Goal: Use online tool/utility: Utilize a website feature to perform a specific function

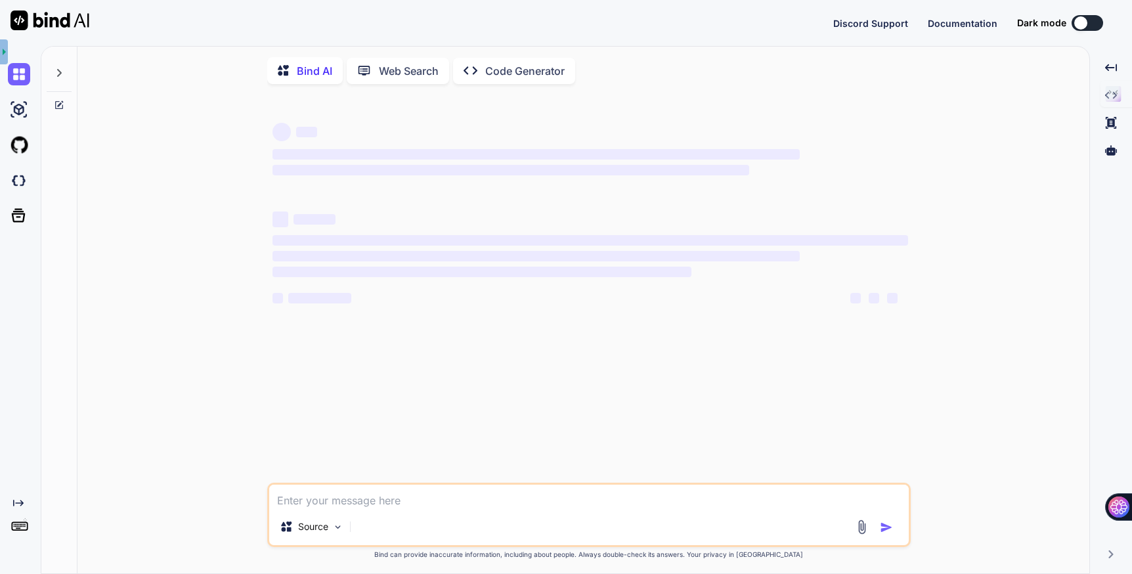
type textarea "x"
click at [26, 183] on img at bounding box center [19, 180] width 22 height 22
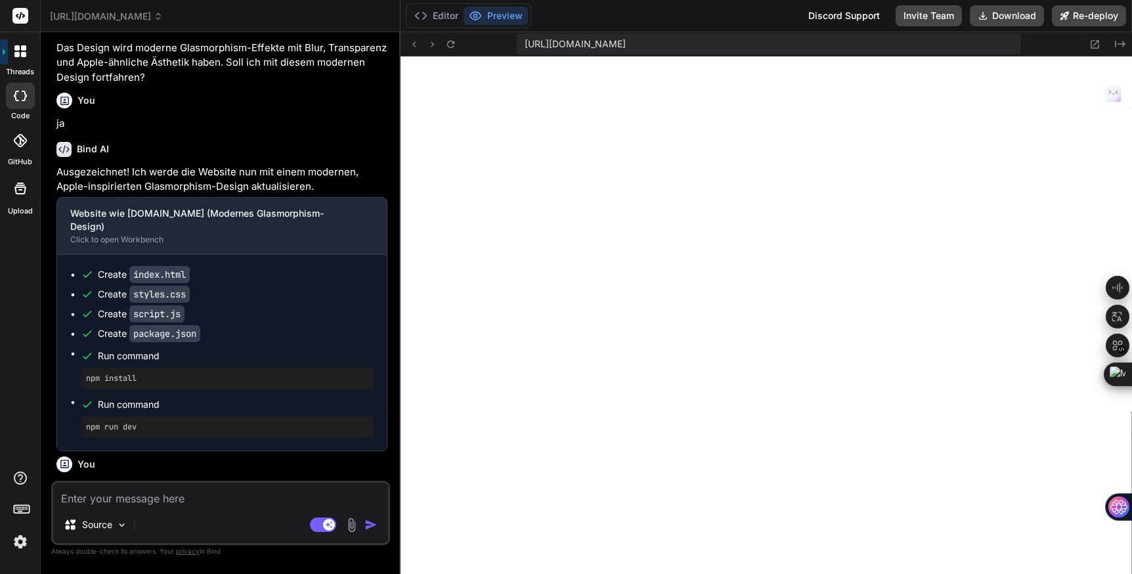
scroll to position [462, 0]
click at [163, 18] on span "website_wie_jaegermediagroup.de" at bounding box center [106, 16] width 113 height 13
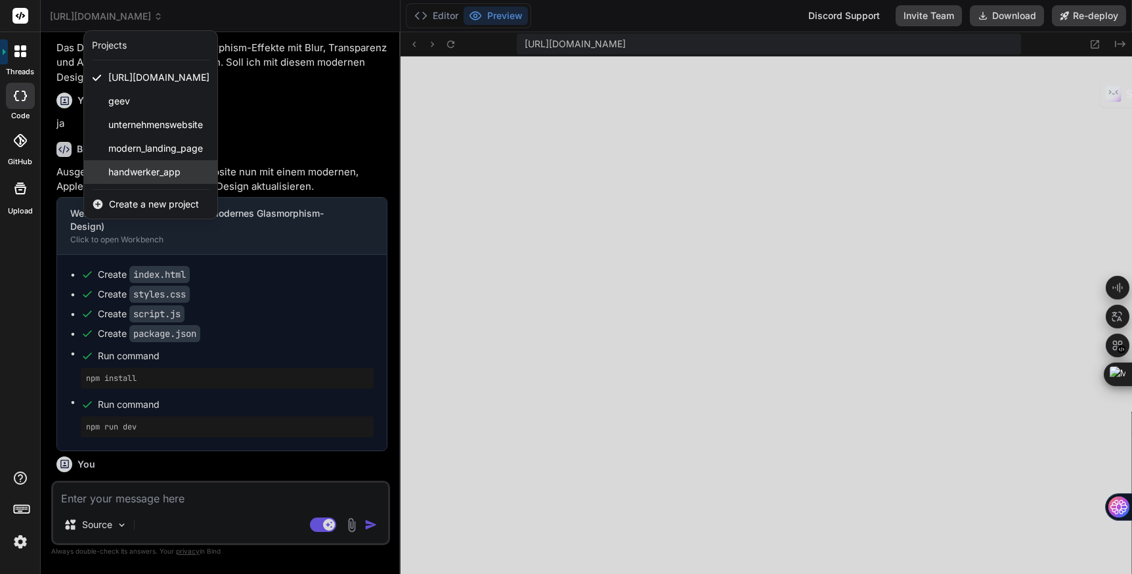
click at [158, 169] on span "handwerker_app" at bounding box center [144, 171] width 72 height 13
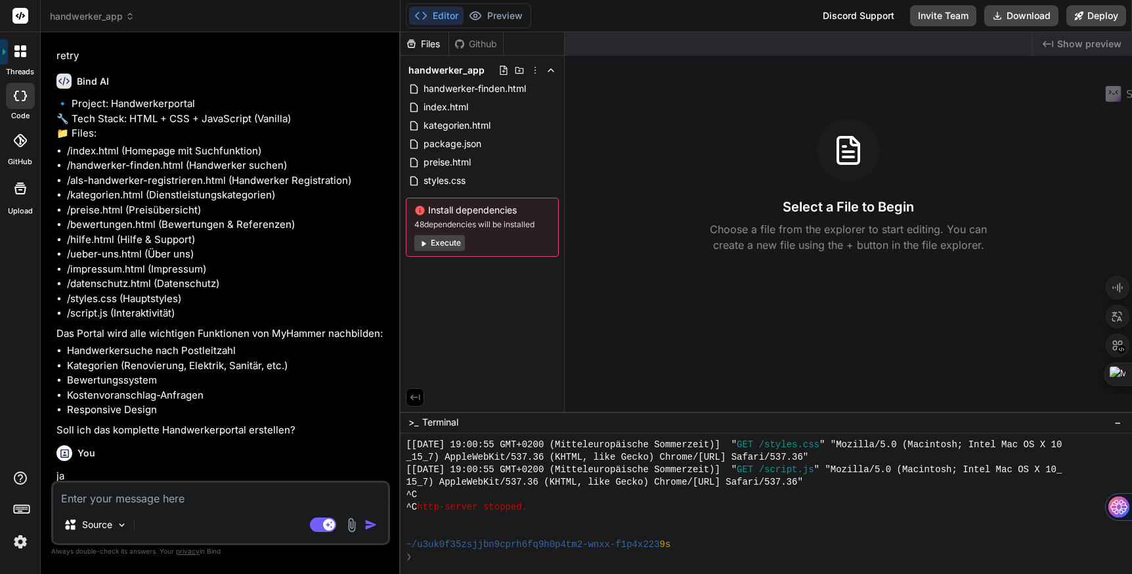
scroll to position [1186, 0]
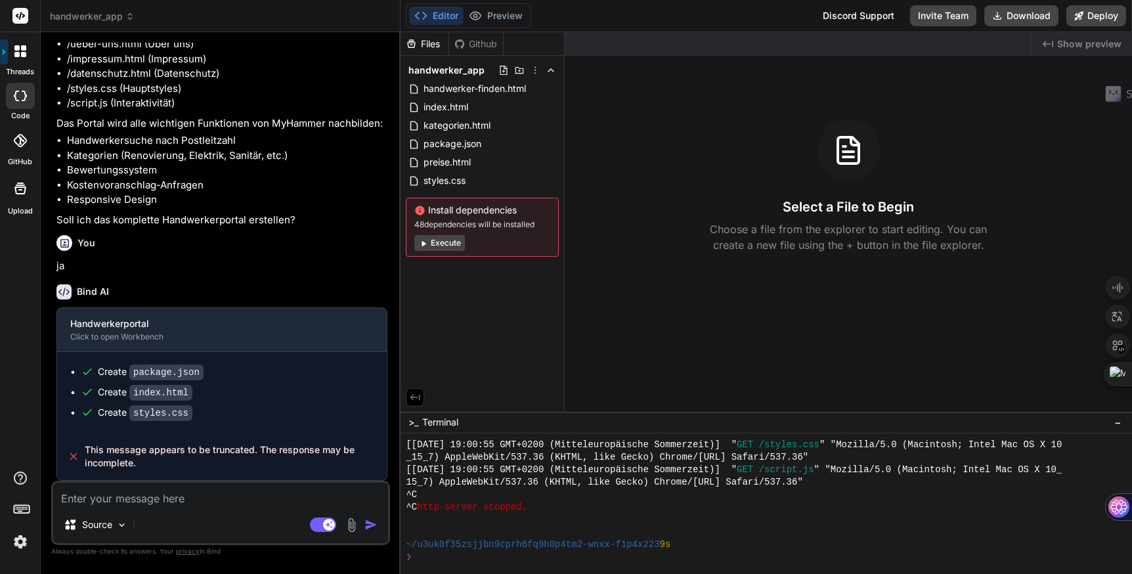
click at [438, 243] on button "Execute" at bounding box center [439, 243] width 51 height 16
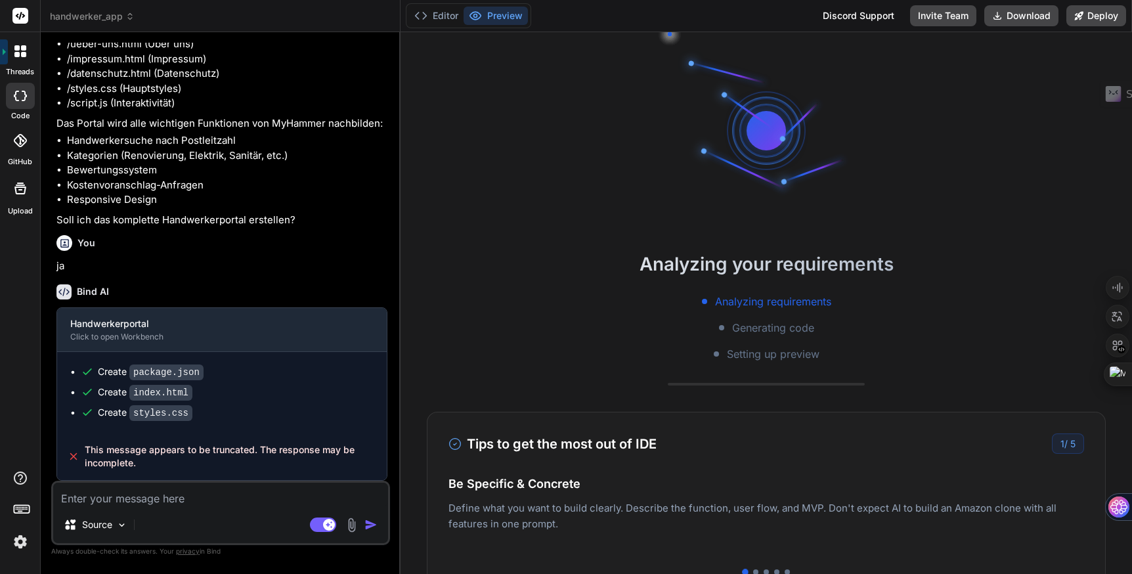
scroll to position [636, 0]
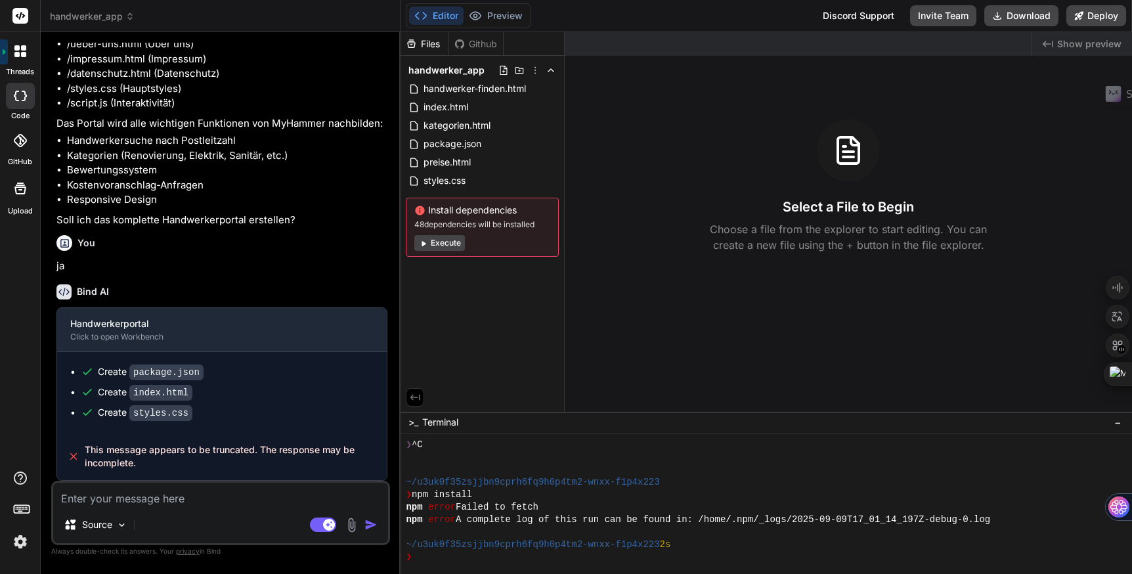
click at [446, 246] on button "Execute" at bounding box center [439, 243] width 51 height 16
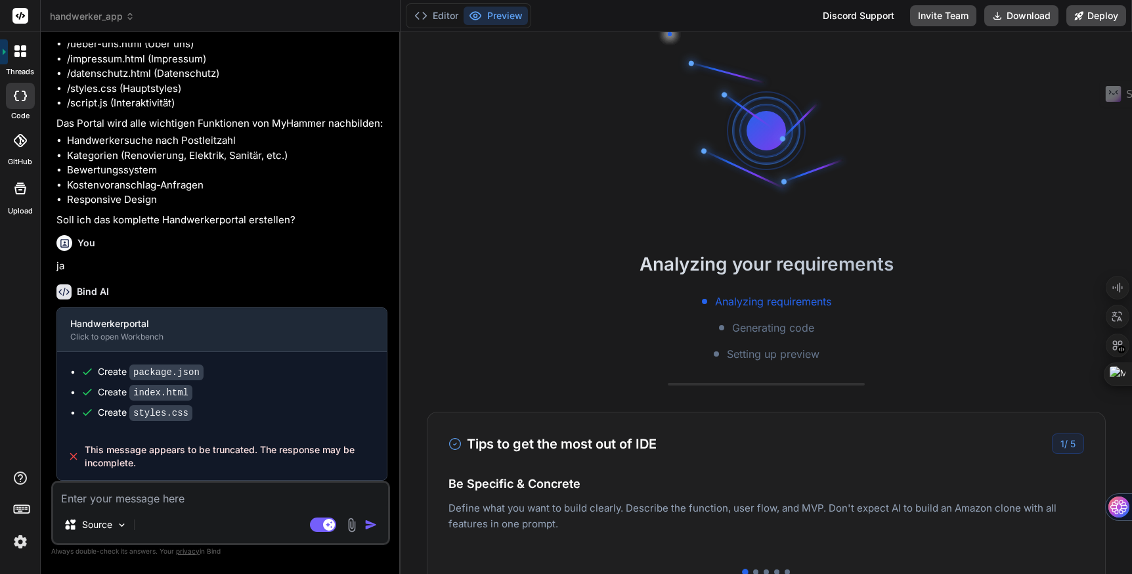
scroll to position [786, 0]
type textarea "x"
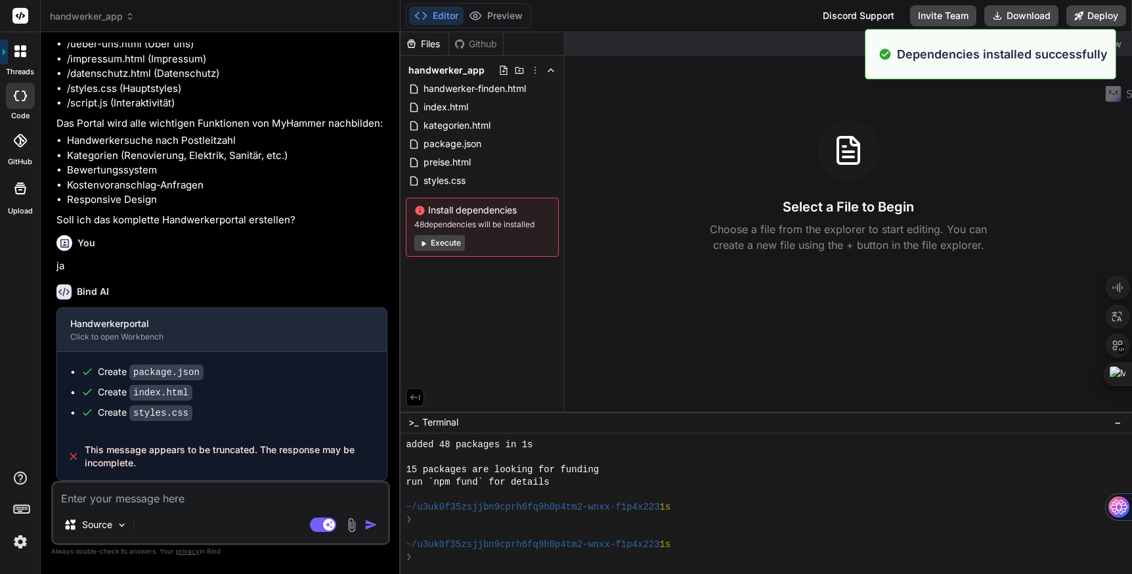
scroll to position [823, 0]
click at [98, 502] on textarea at bounding box center [220, 495] width 335 height 24
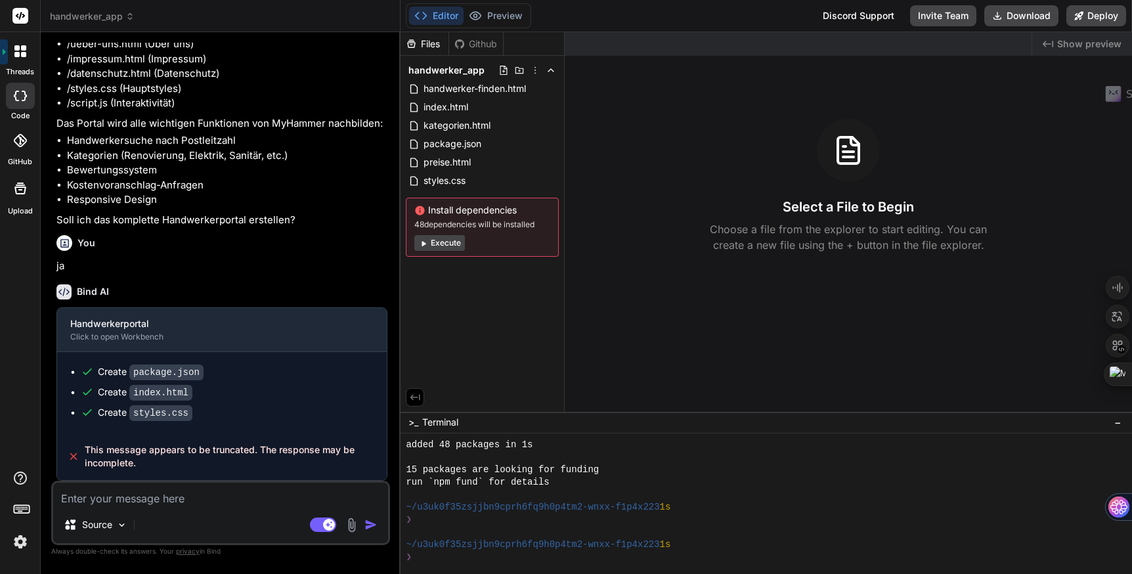
type textarea "s"
type textarea "x"
type textarea "st"
type textarea "x"
type textarea "sta"
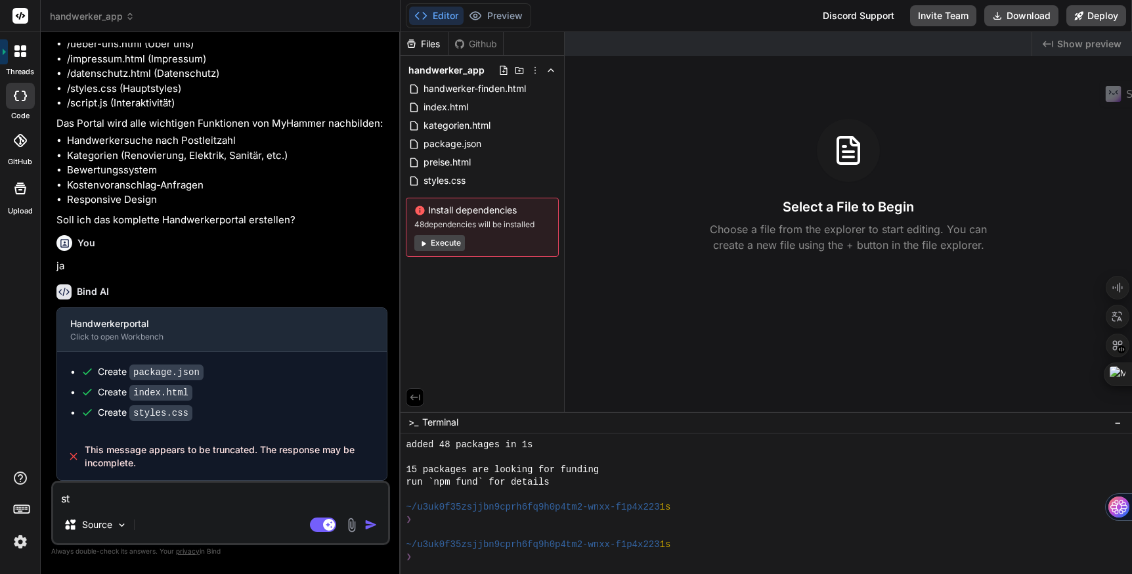
type textarea "x"
type textarea "star"
type textarea "x"
type textarea "sta"
type textarea "x"
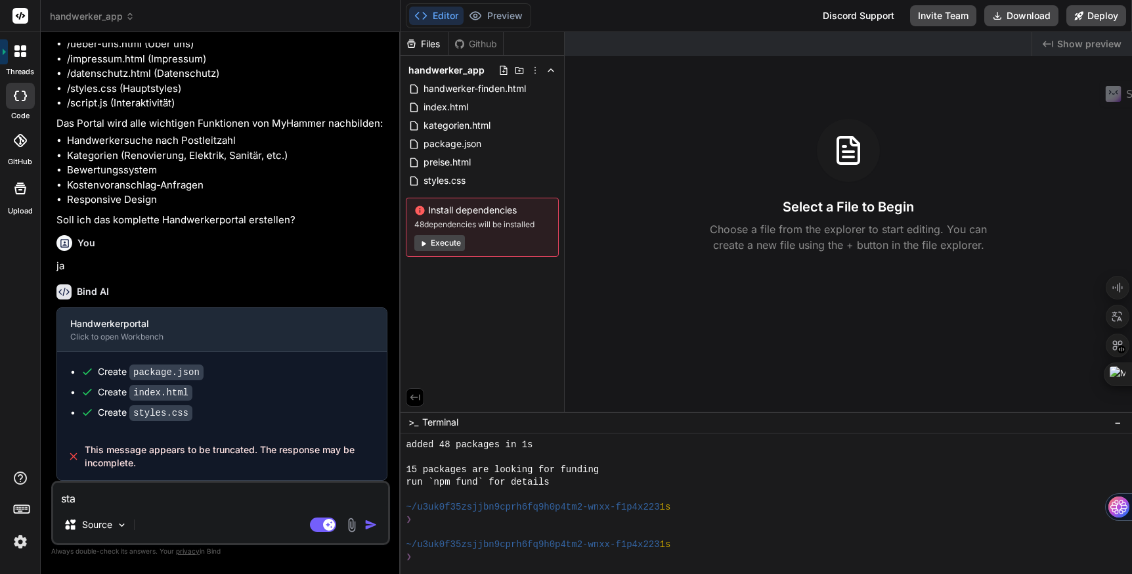
type textarea "st"
type textarea "x"
type textarea "s"
type textarea "x"
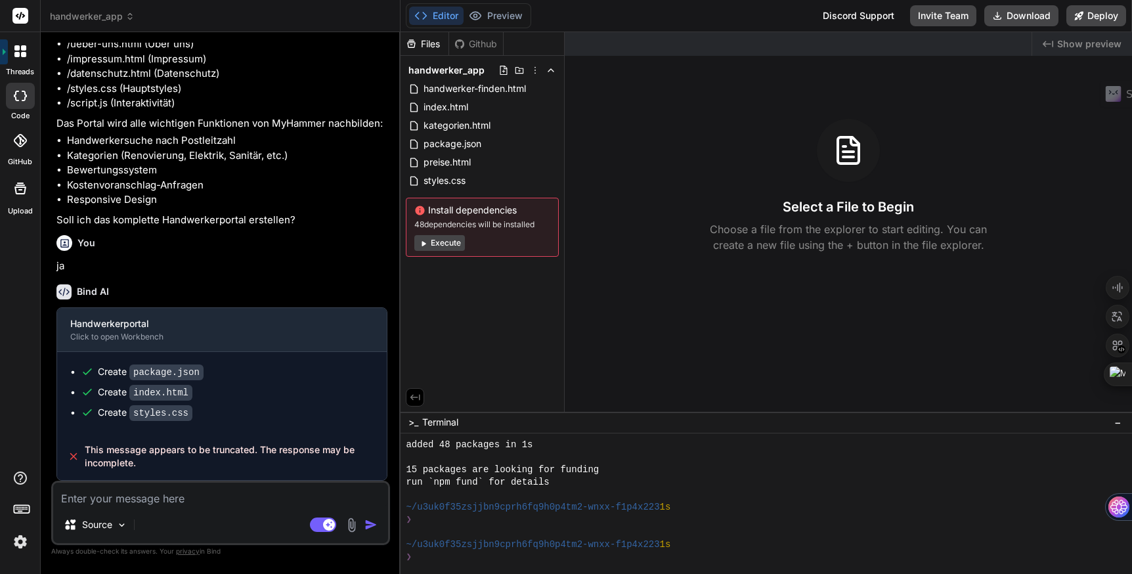
type textarea "r"
type textarea "x"
type textarea "re"
type textarea "x"
type textarea "ret"
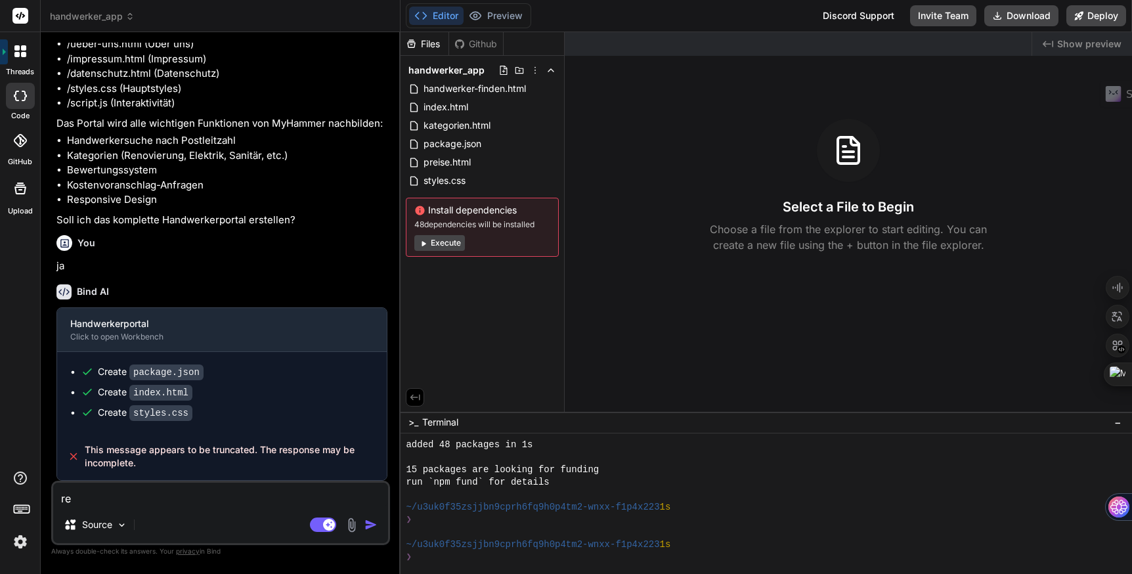
type textarea "x"
type textarea "retr"
type textarea "x"
type textarea "retry"
type textarea "x"
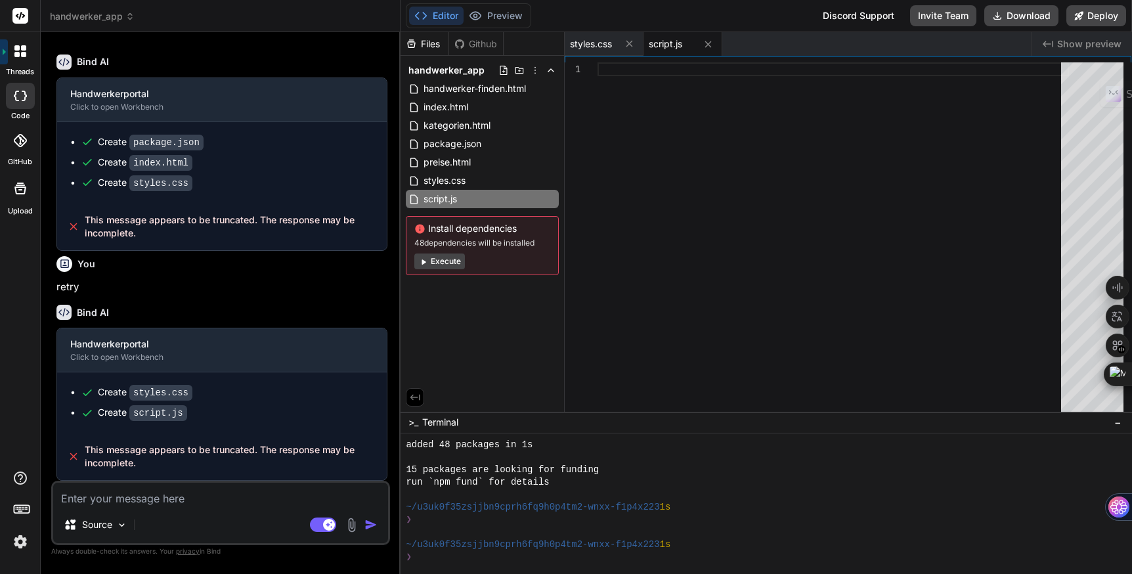
scroll to position [1415, 0]
click at [439, 261] on button "Execute" at bounding box center [439, 261] width 51 height 16
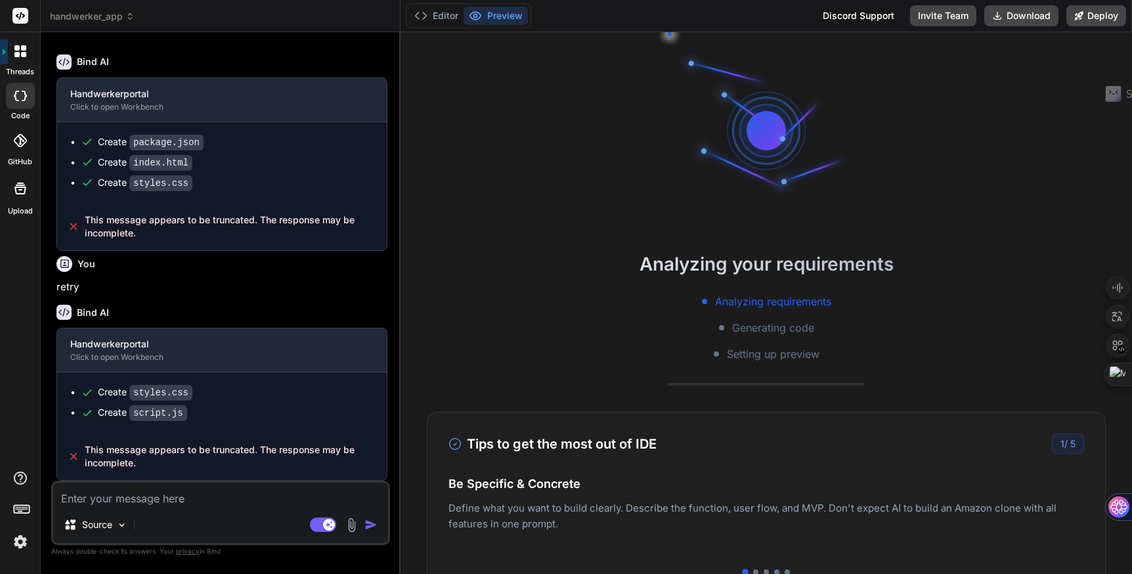
scroll to position [1010, 0]
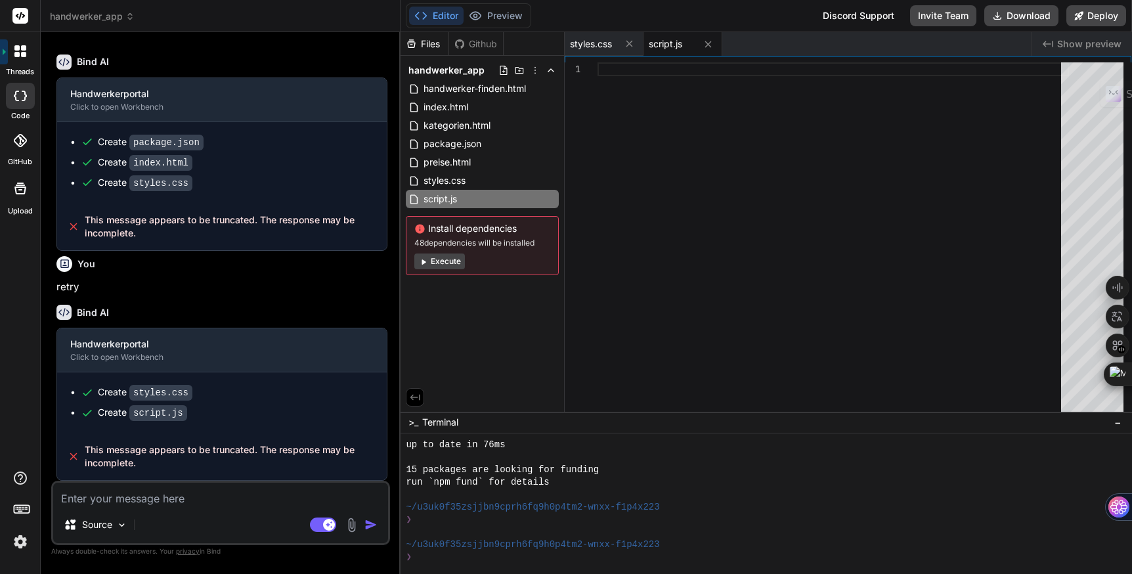
click at [441, 263] on button "Execute" at bounding box center [439, 261] width 51 height 16
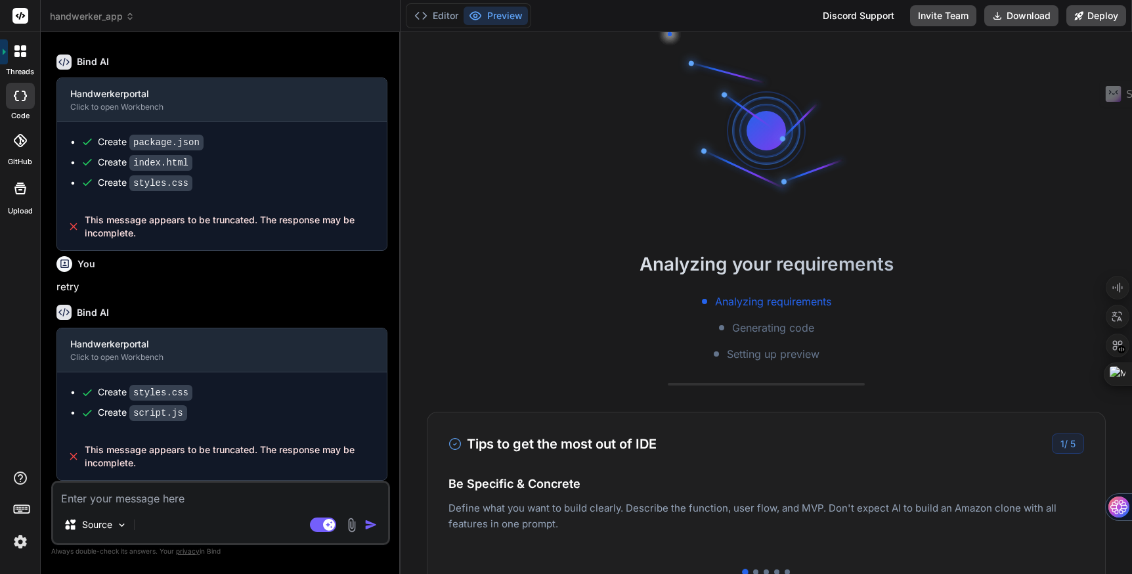
scroll to position [1160, 0]
type textarea "x"
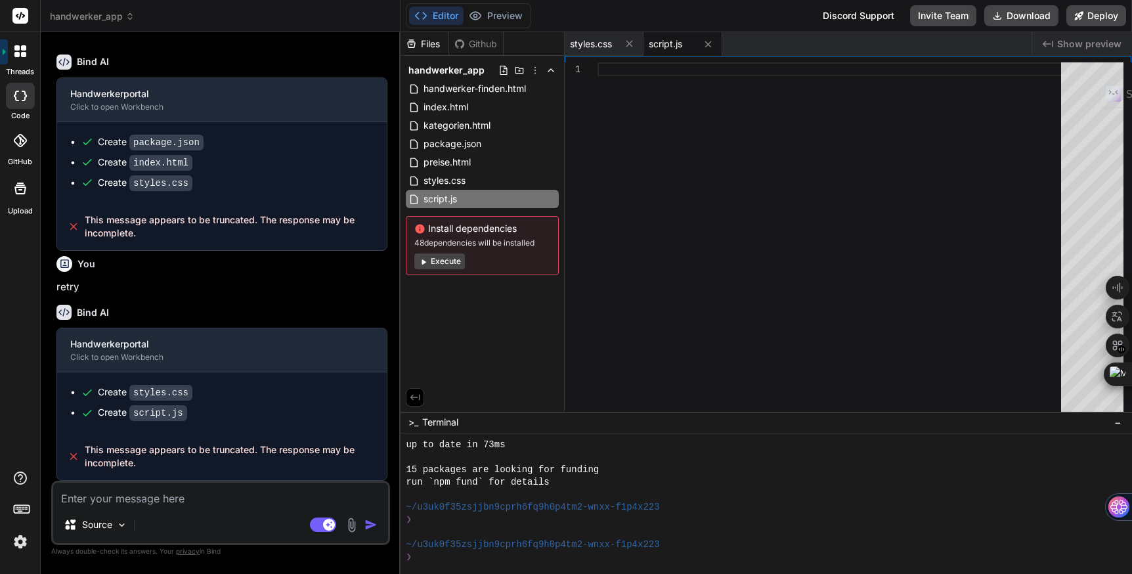
click at [128, 502] on textarea at bounding box center [220, 495] width 335 height 24
type textarea "e"
type textarea "x"
type textarea "er"
type textarea "x"
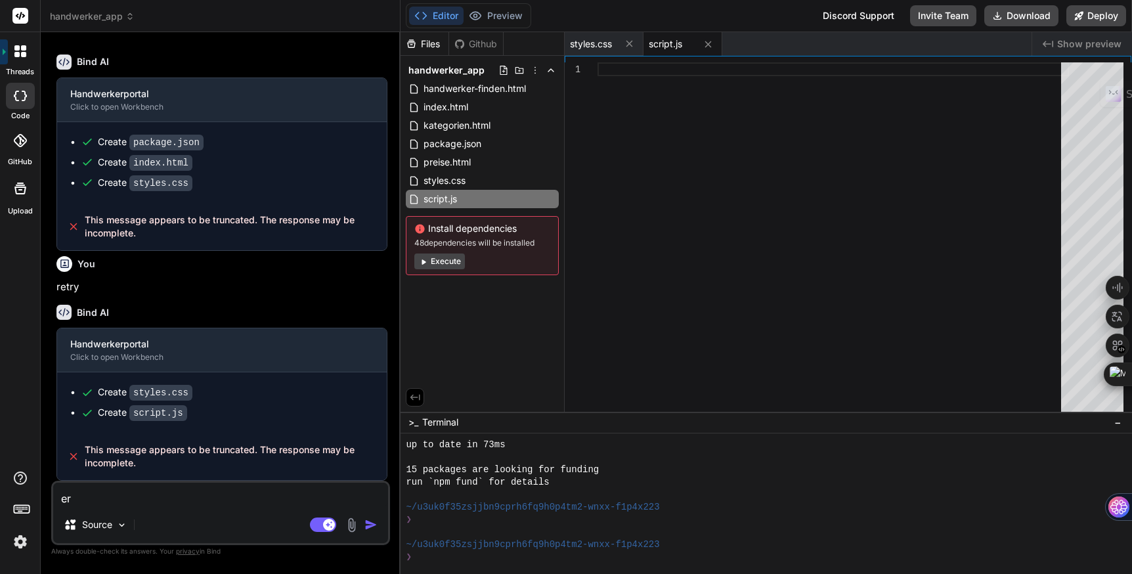
type textarea "ers"
type textarea "x"
type textarea "erst"
type textarea "x"
type textarea "erste"
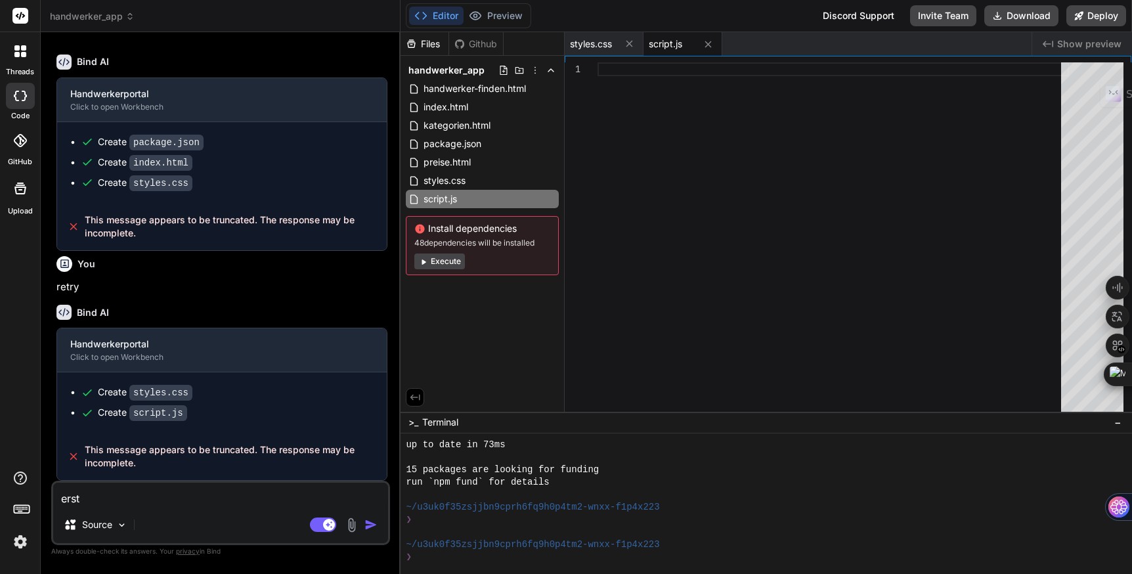
type textarea "x"
type textarea "erstel"
type textarea "x"
type textarea "erstell"
type textarea "x"
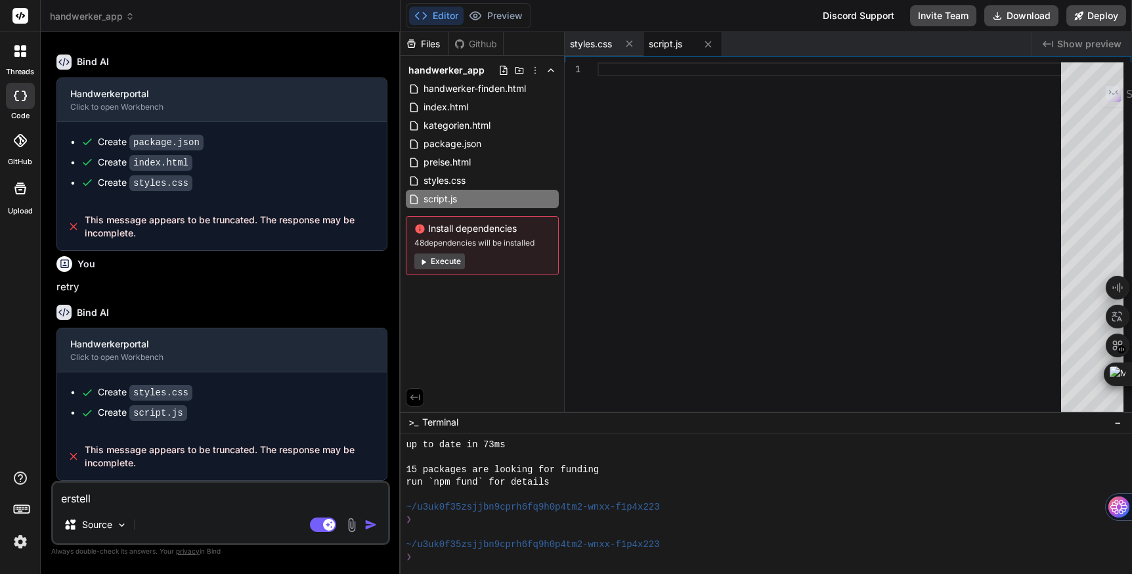
type textarea "erstelle"
type textarea "x"
type textarea "erstelle"
type textarea "x"
type textarea "erstelle d"
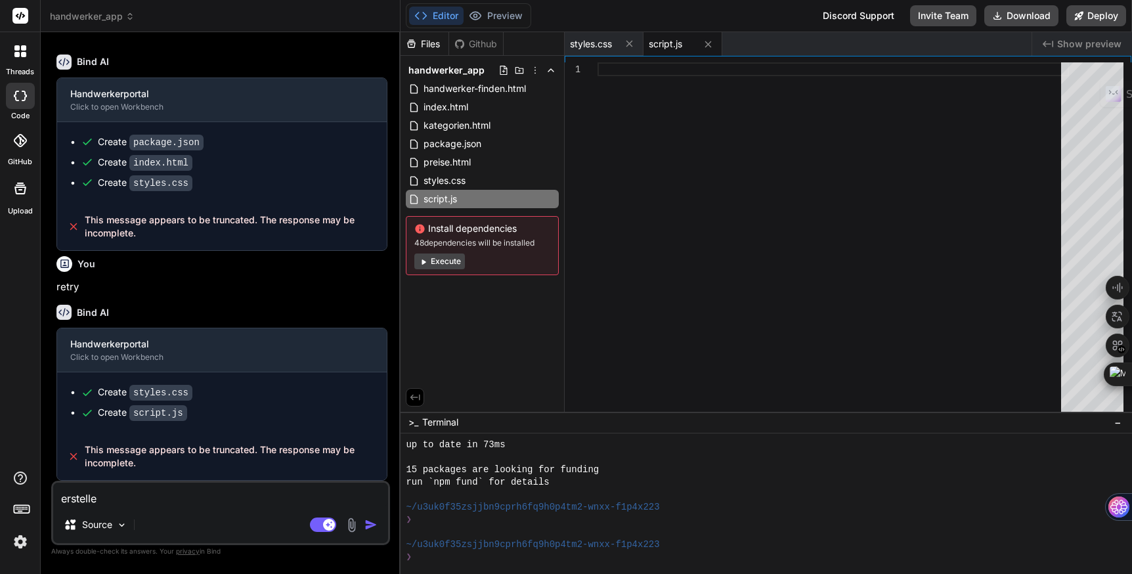
type textarea "x"
type textarea "erstelle di"
type textarea "x"
type textarea "erstelle die"
type textarea "x"
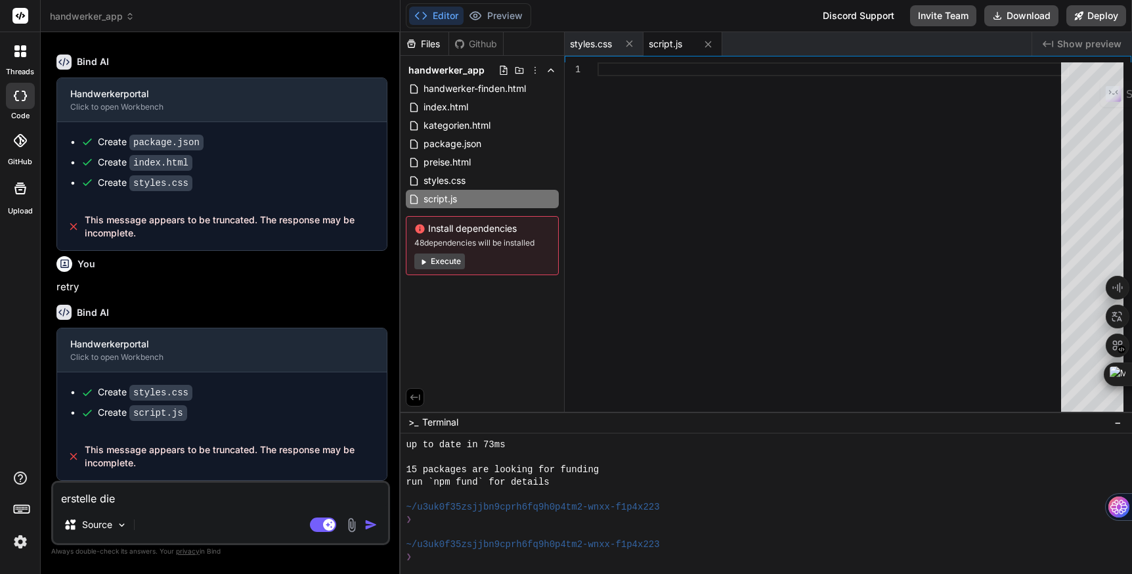
type textarea "erstelle die"
type textarea "x"
type textarea "erstelle die"
type textarea "x"
type textarea "erstelle di"
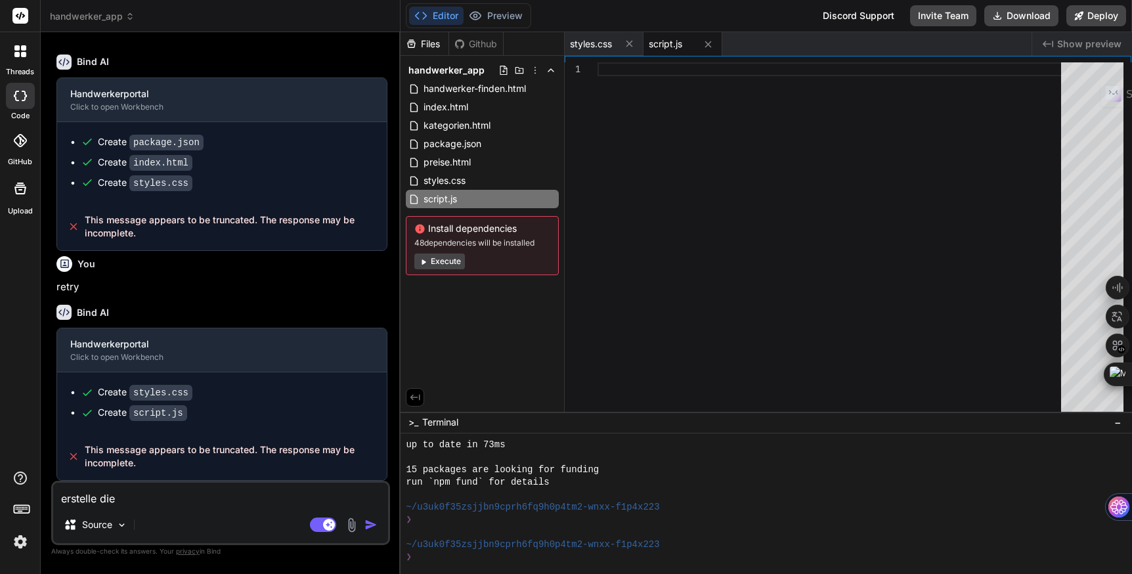
type textarea "x"
type textarea "erstelle d"
type textarea "x"
type textarea "erstelle"
type textarea "x"
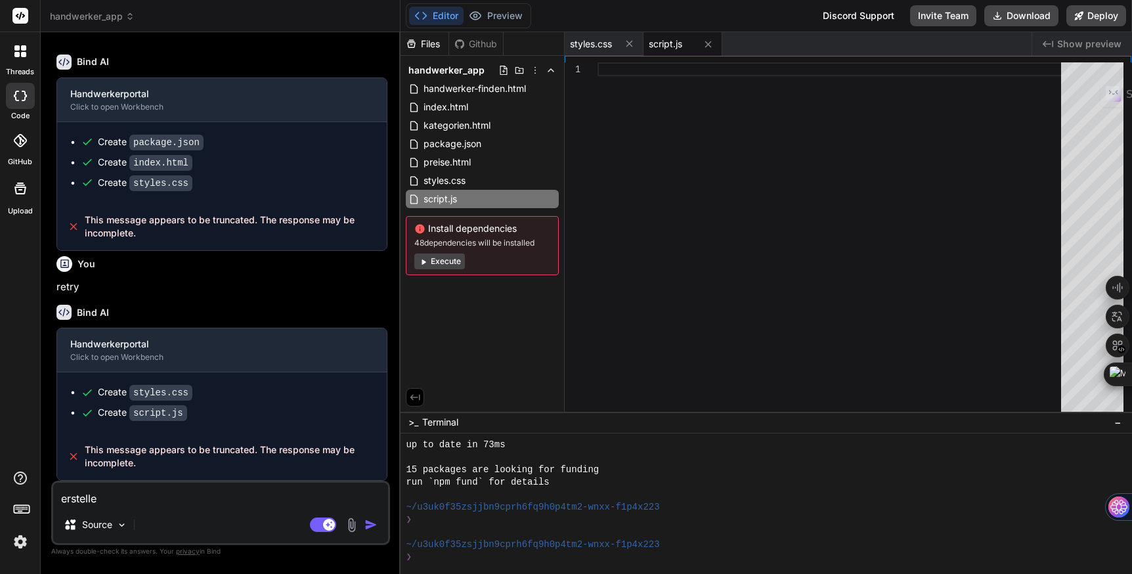
type textarea "erstelle d"
type textarea "x"
type textarea "erstelle da"
type textarea "x"
type textarea "erstelle das"
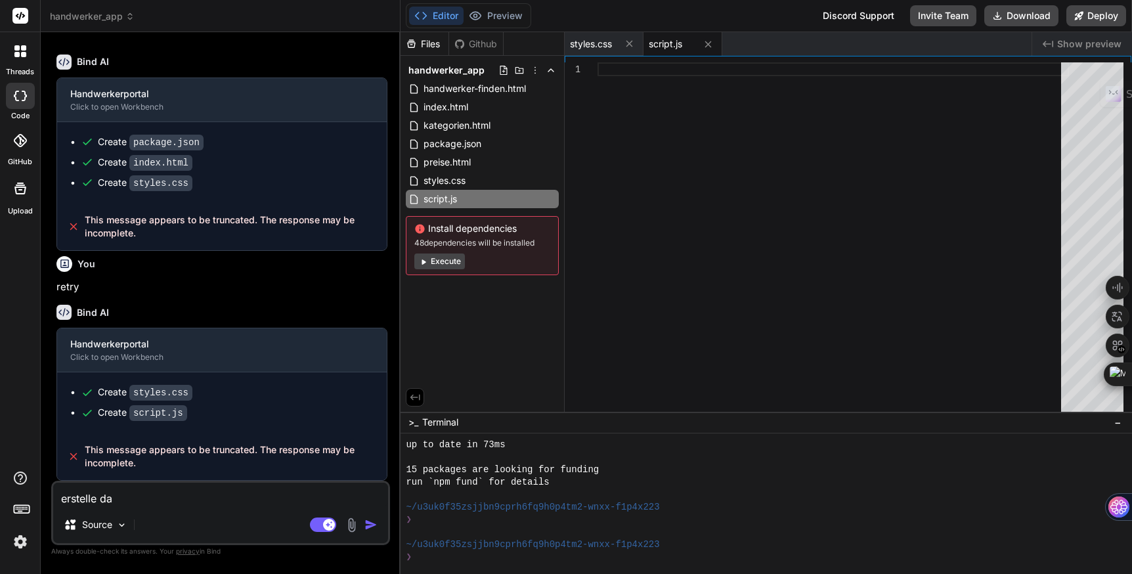
type textarea "x"
type textarea "erstelle das"
type textarea "x"
type textarea "erstelle das p"
type textarea "x"
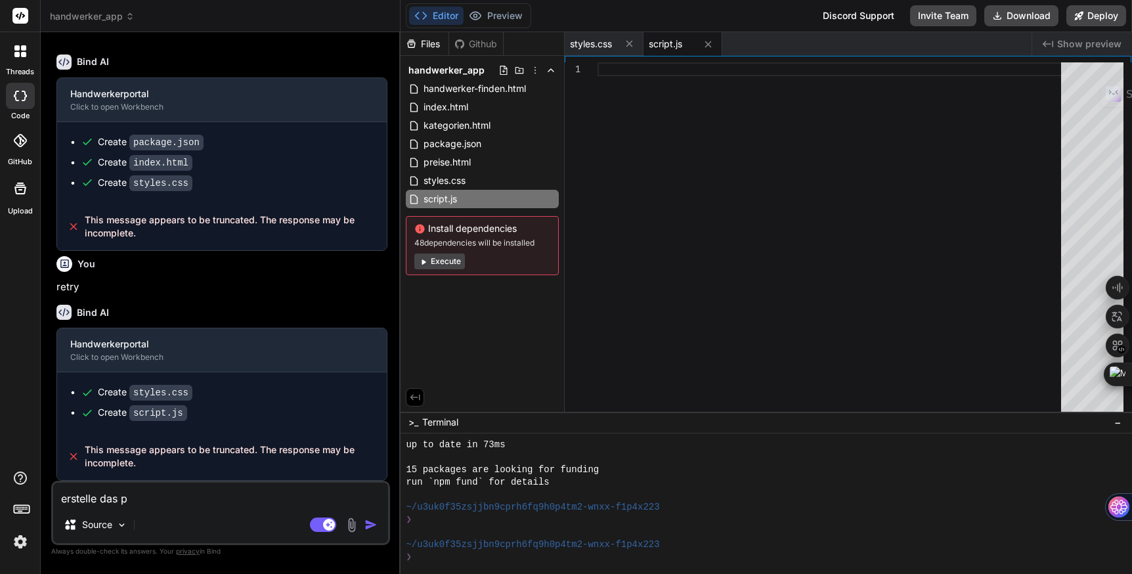
type textarea "erstelle das po"
type textarea "x"
type textarea "erstelle das por"
type textarea "x"
type textarea "erstelle das port"
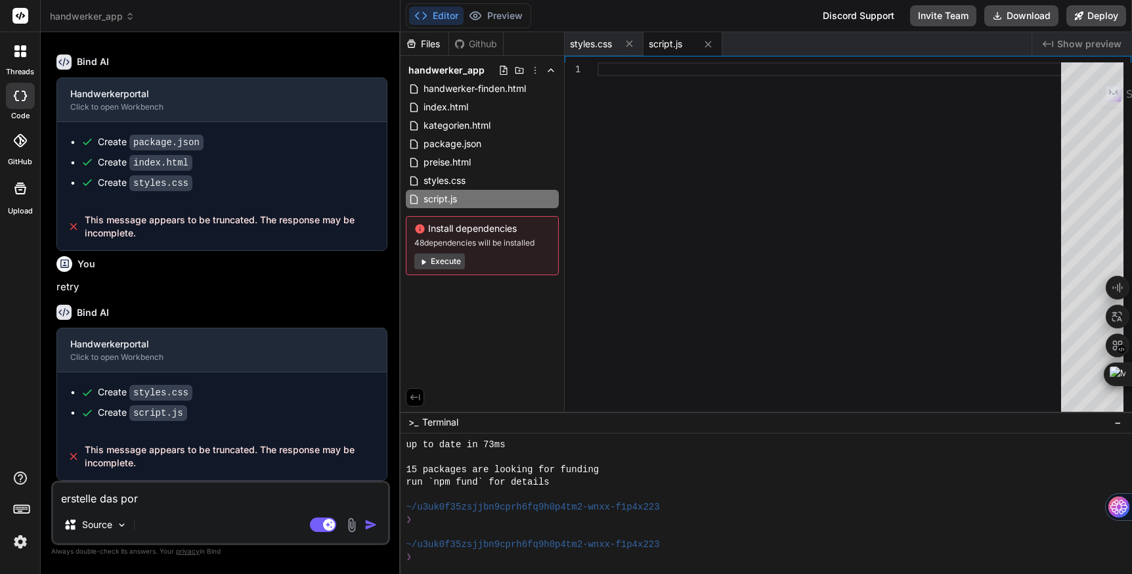
type textarea "x"
type textarea "erstelle das porta"
type textarea "x"
type textarea "erstelle das portal"
type textarea "x"
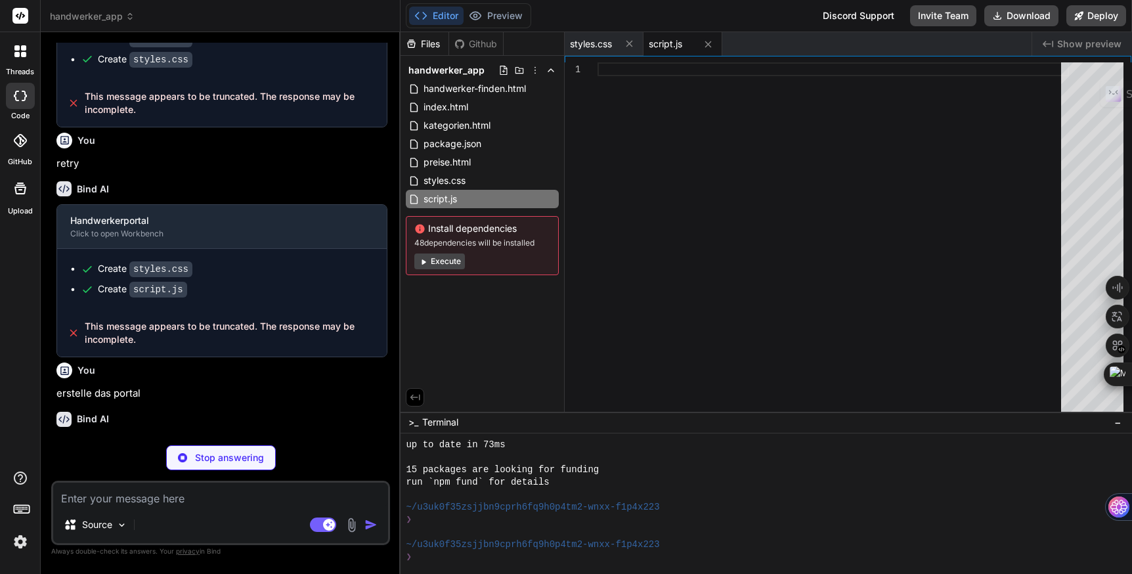
scroll to position [1551, 0]
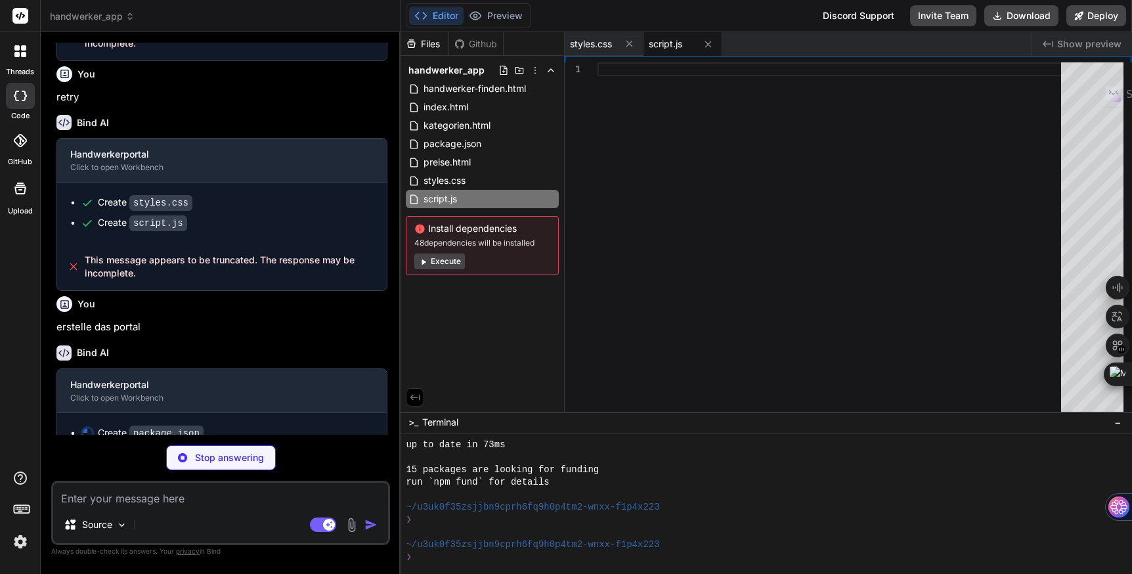
type textarea "x"
type textarea "}"
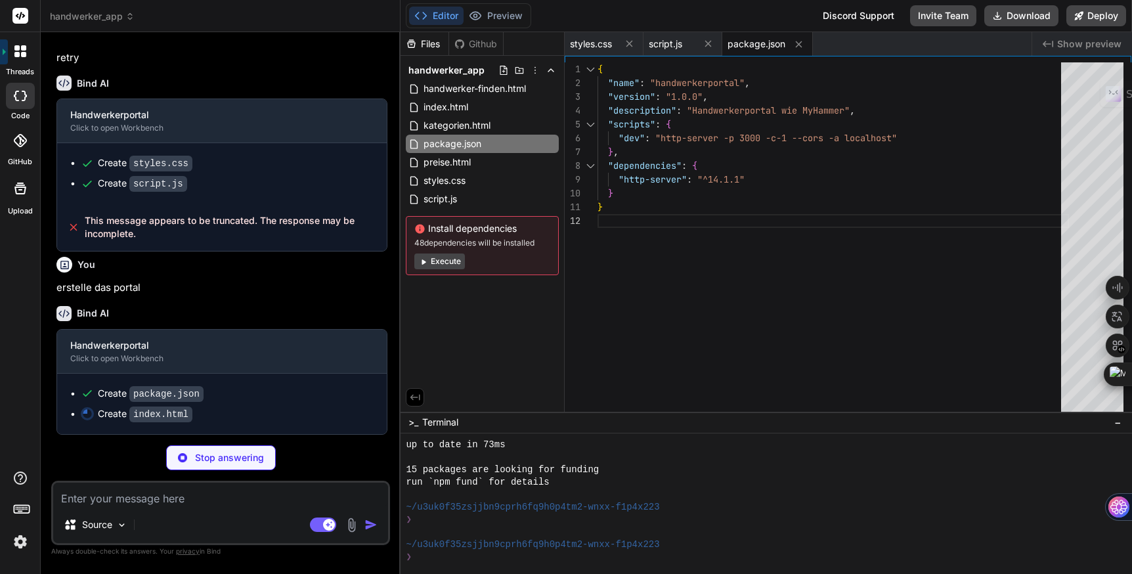
scroll to position [1643, 0]
type textarea "x"
type textarea "</body> </html>"
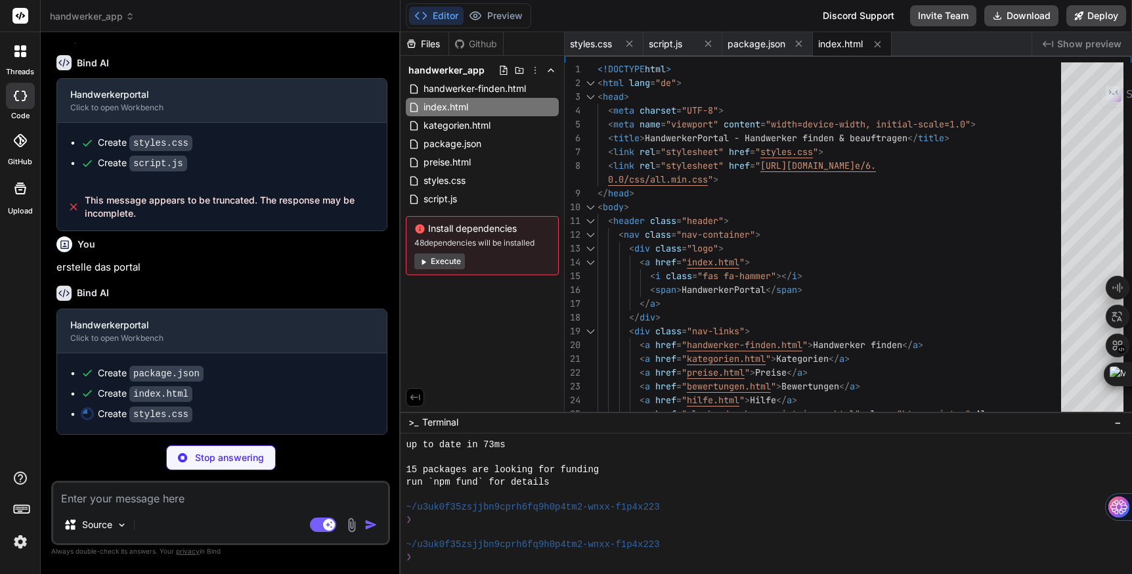
scroll to position [1617, 0]
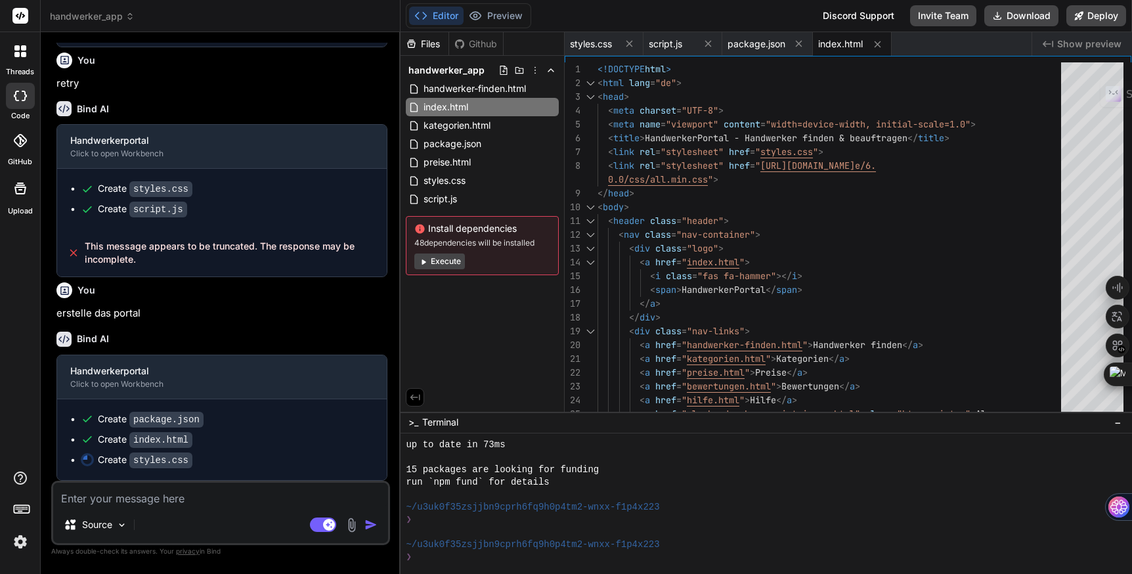
type textarea "x"
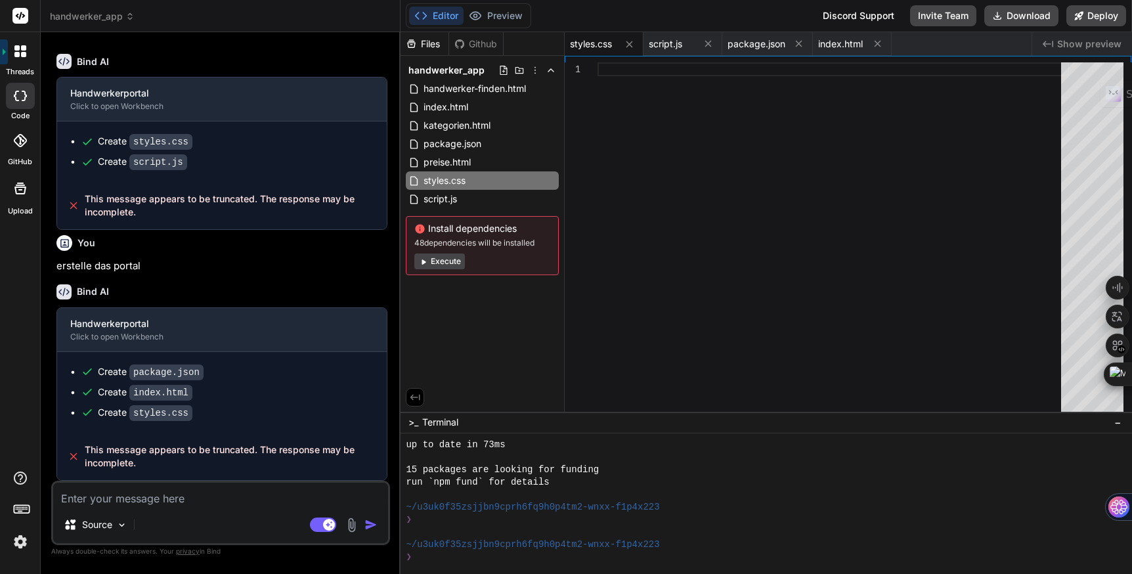
scroll to position [1664, 0]
click at [202, 501] on textarea at bounding box center [220, 495] width 335 height 24
type textarea "i"
type textarea "x"
type textarea "ic"
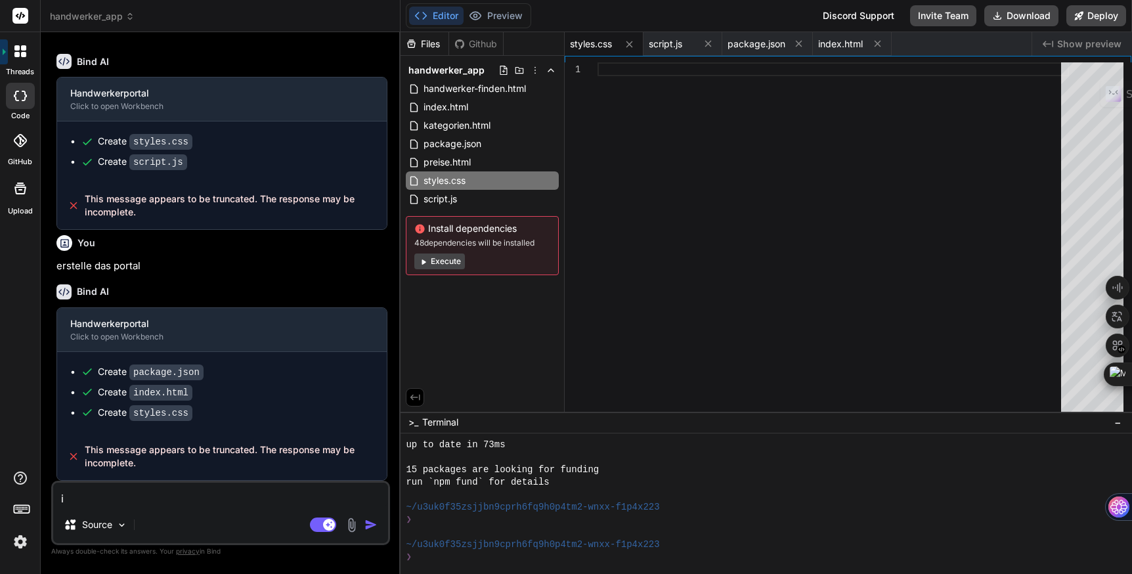
type textarea "x"
type textarea "ich"
type textarea "x"
type textarea "ich"
type textarea "x"
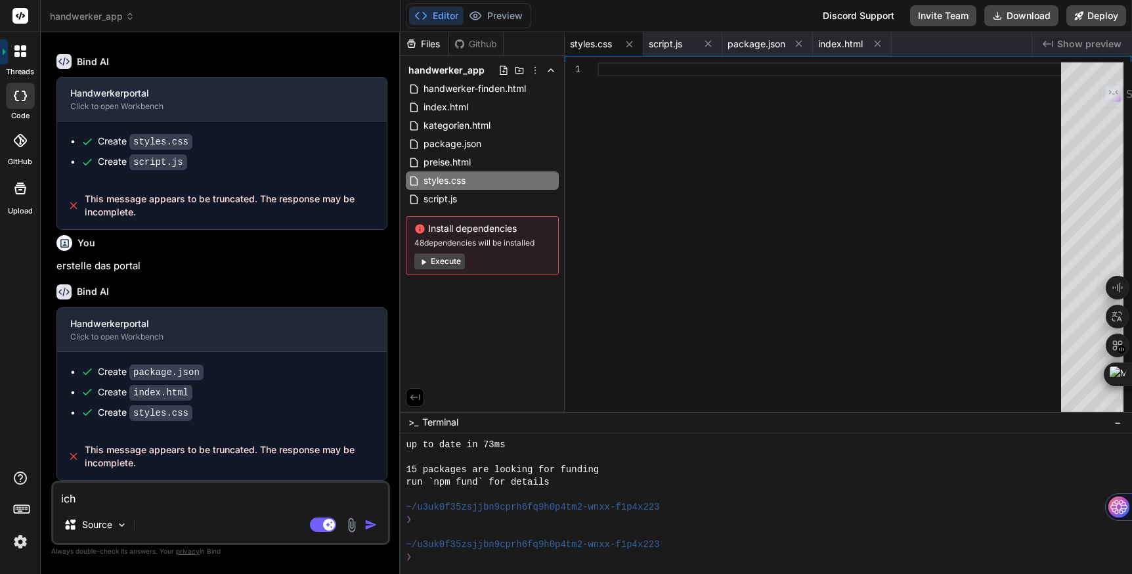
type textarea "ich k"
type textarea "x"
type textarea "ich ka"
type textarea "x"
type textarea "ich kan"
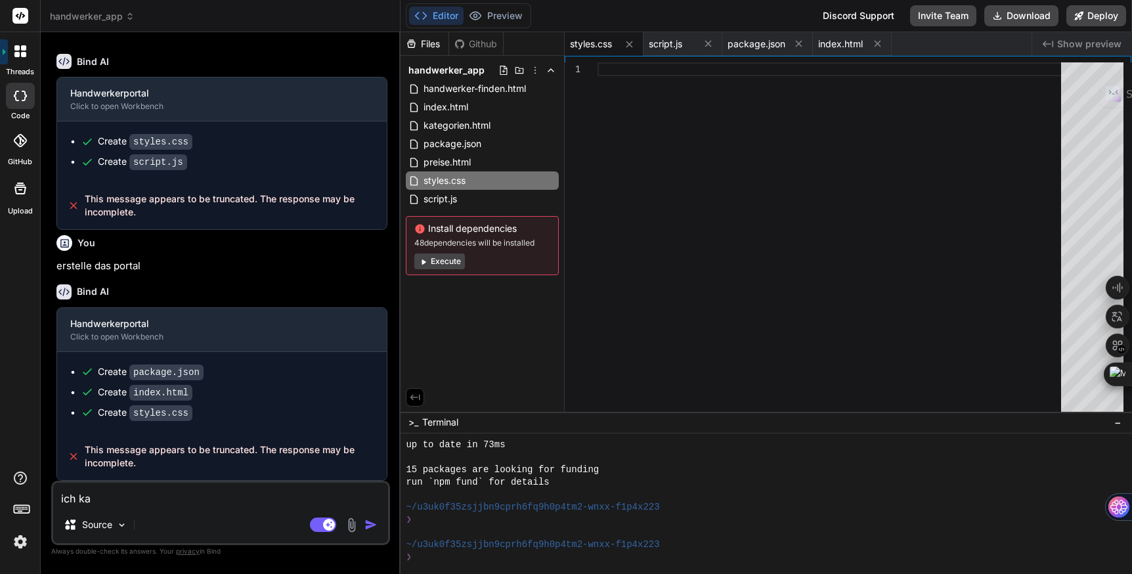
type textarea "x"
type textarea "ich kann"
type textarea "x"
type textarea "ich kann"
type textarea "x"
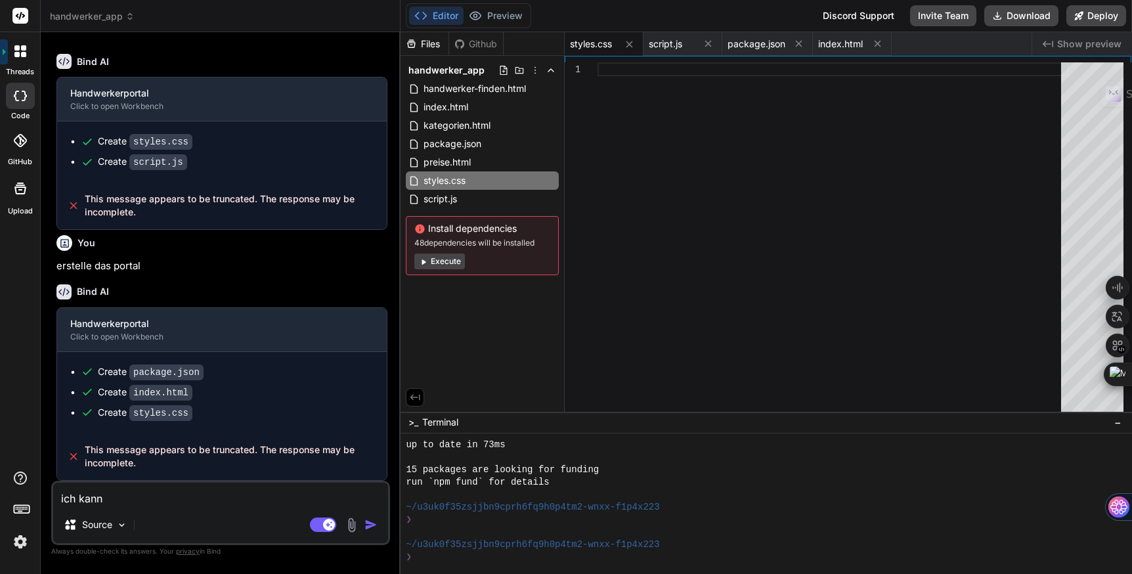
type textarea "ich kann d"
type textarea "x"
type textarea "ich kann da"
type textarea "x"
type textarea "ich kann das"
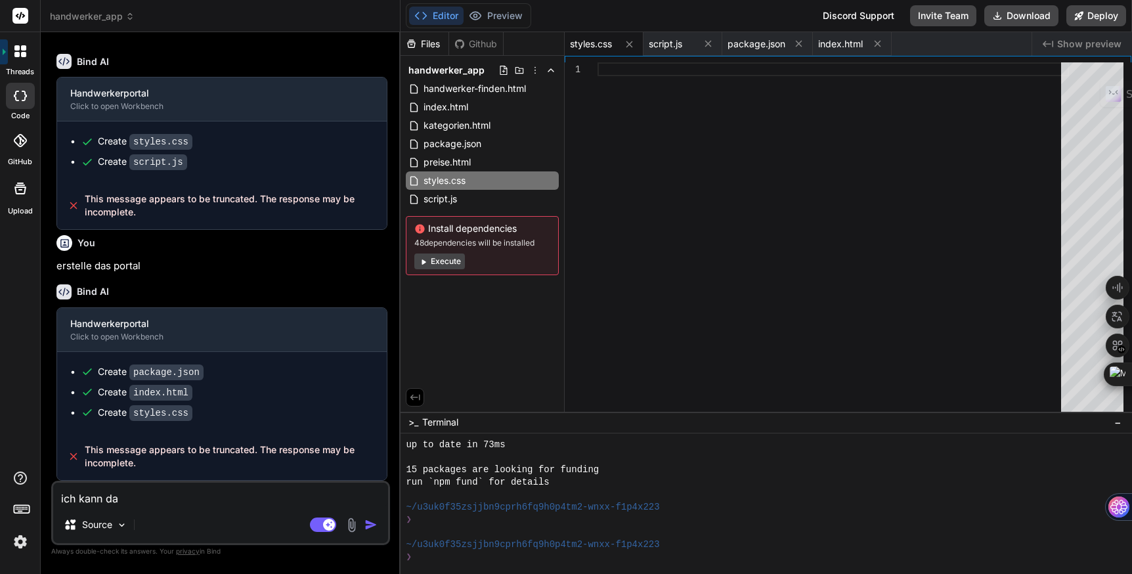
type textarea "x"
type textarea "ich kann das"
type textarea "x"
type textarea "ich kann das p"
type textarea "x"
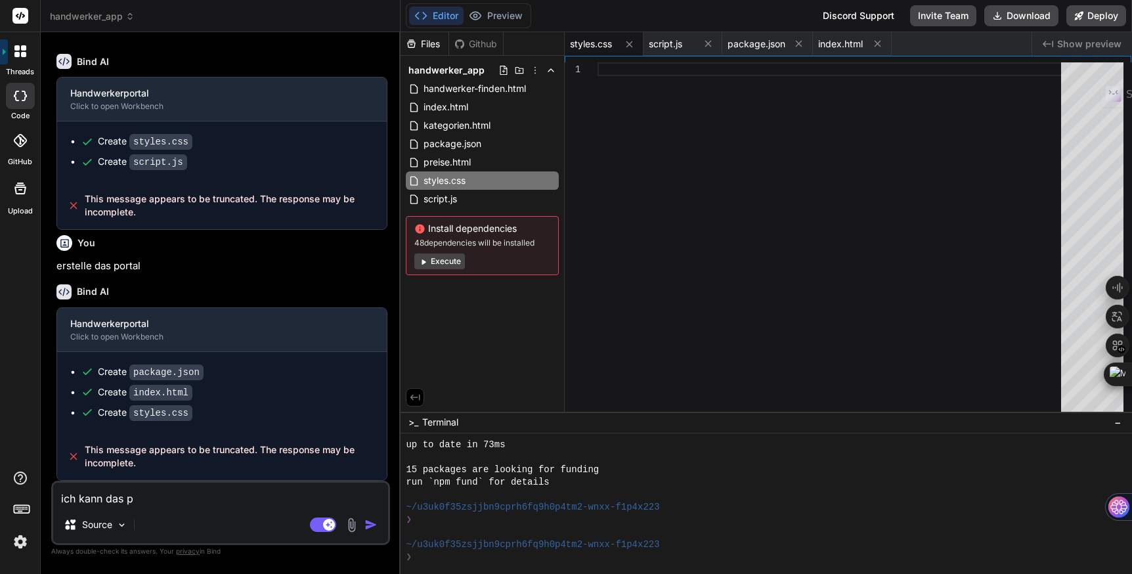
type textarea "ich kann das pr"
type textarea "x"
type textarea "ich kann das pre"
type textarea "x"
type textarea "ich kann das prev"
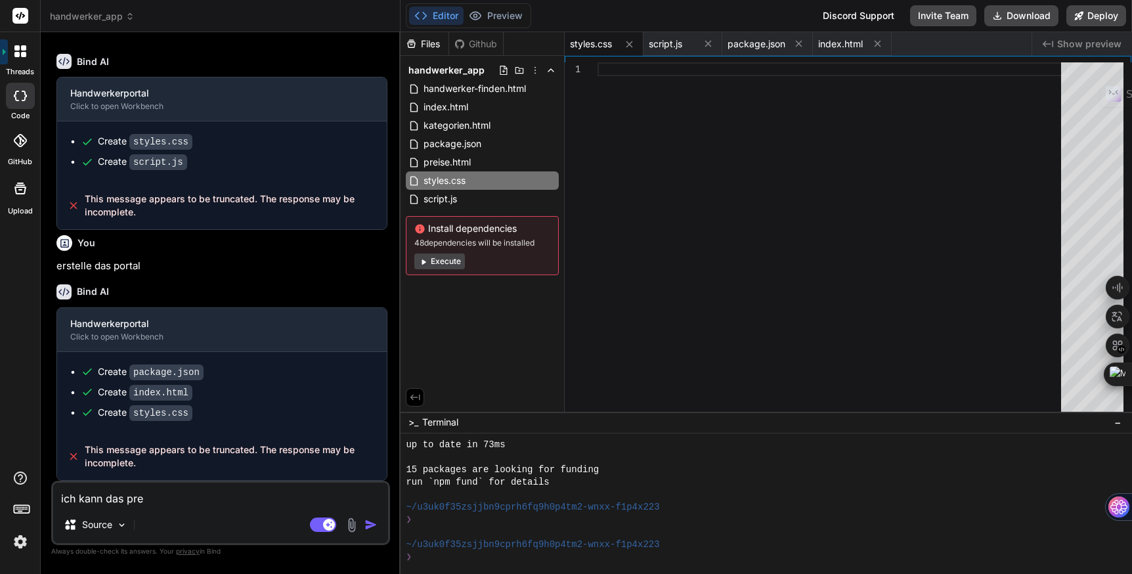
type textarea "x"
type textarea "ich kann das previ"
type textarea "x"
type textarea "ich kann das previe"
type textarea "x"
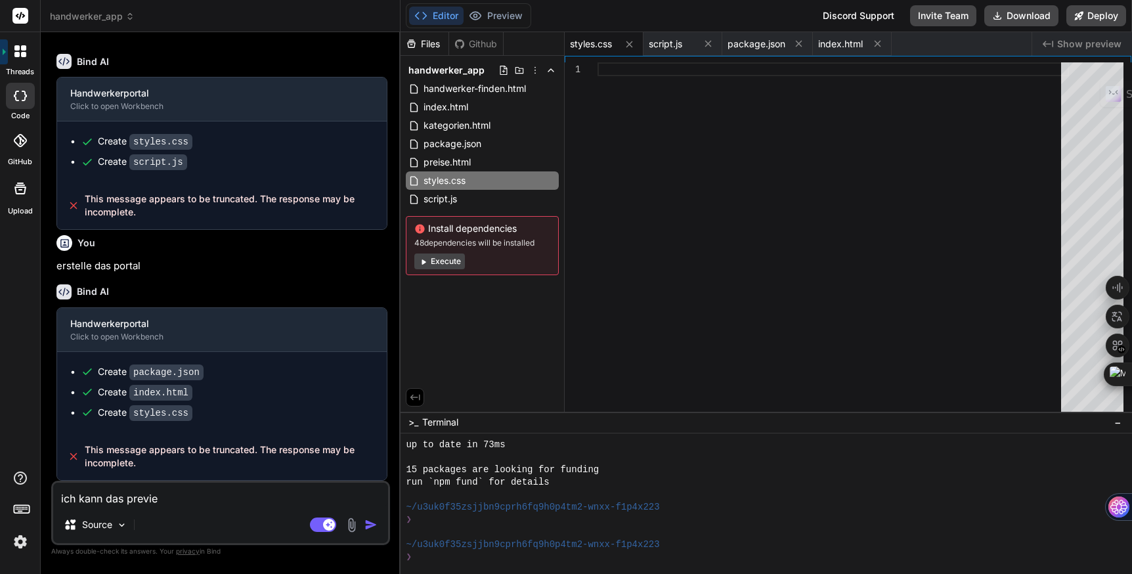
type textarea "ich kann das preview"
type textarea "x"
type textarea "ich kann das preview"
type textarea "x"
type textarea "ich kann das preview n"
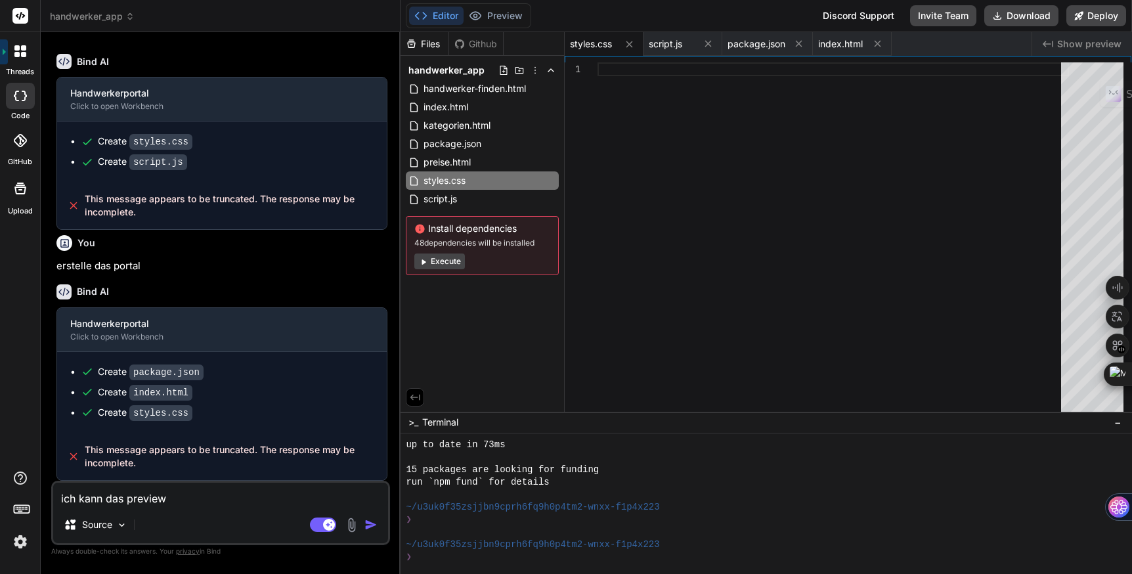
type textarea "x"
type textarea "ich kann das preview ni"
type textarea "x"
type textarea "ich kann das preview nic"
type textarea "x"
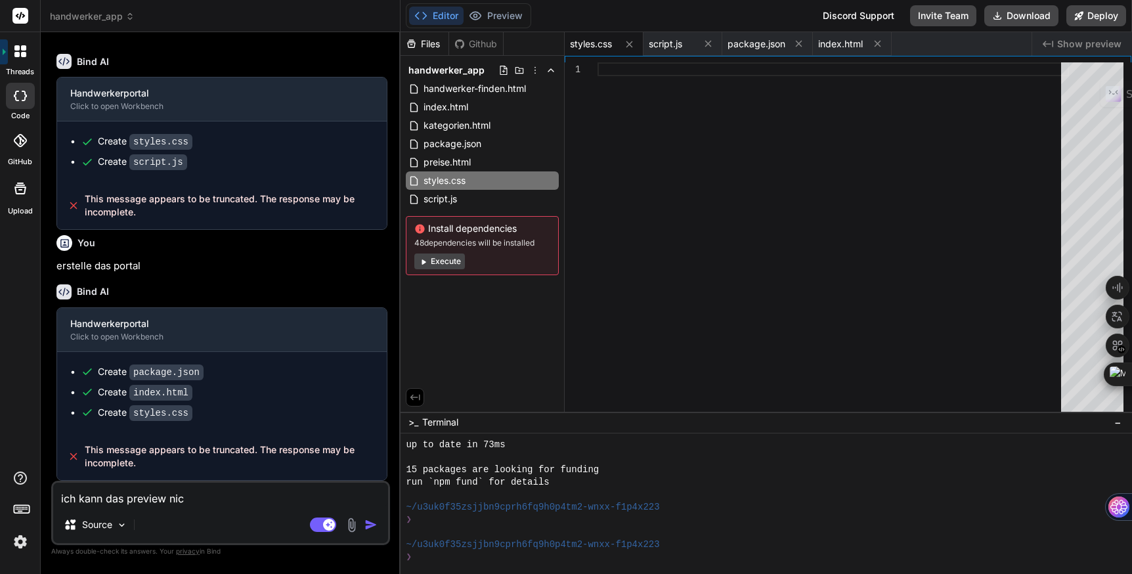
type textarea "ich kann das preview nich"
type textarea "x"
type textarea "ich kann das preview nicht"
type textarea "x"
type textarea "ich kann das preview nicht"
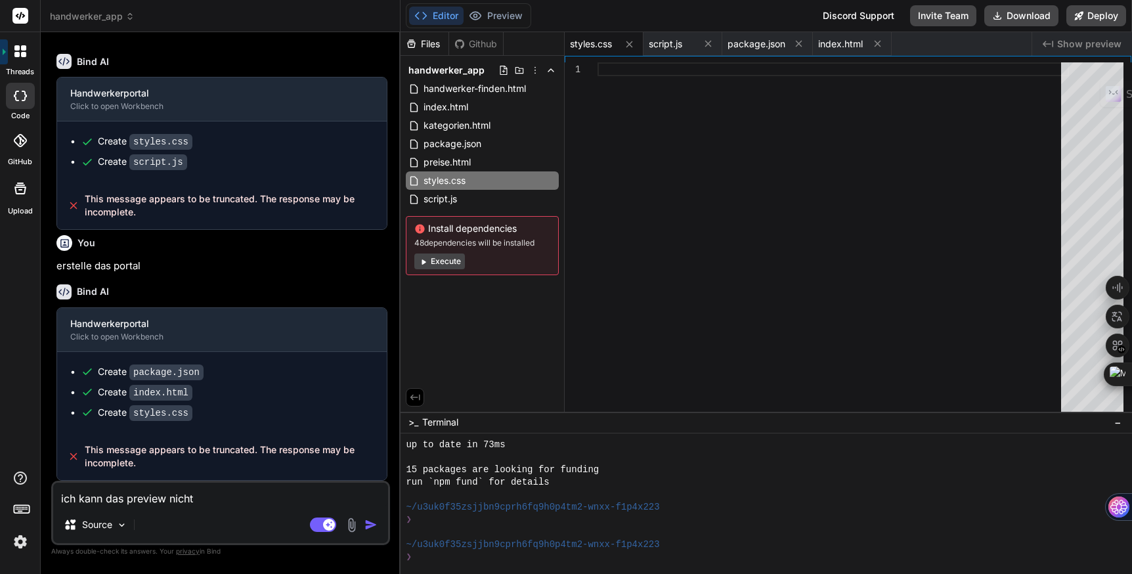
type textarea "x"
type textarea "ich kann das preview nicht s"
type textarea "x"
type textarea "ich kann das preview nicht st"
type textarea "x"
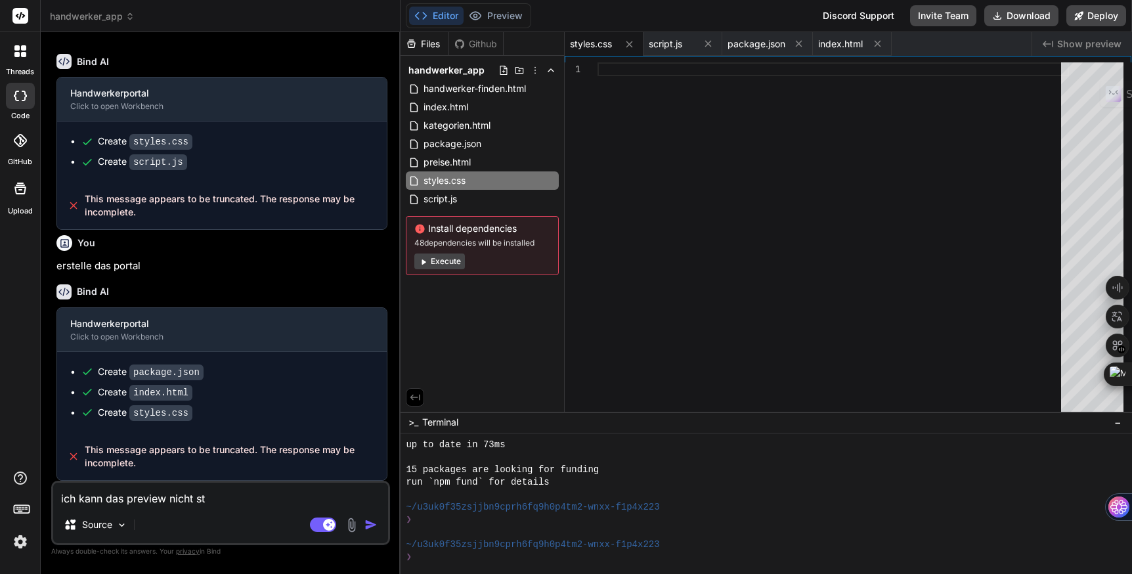
type textarea "ich kann das preview nicht sta"
type textarea "x"
type textarea "ich kann das preview nicht star"
type textarea "x"
type textarea "ich kann das preview nicht start"
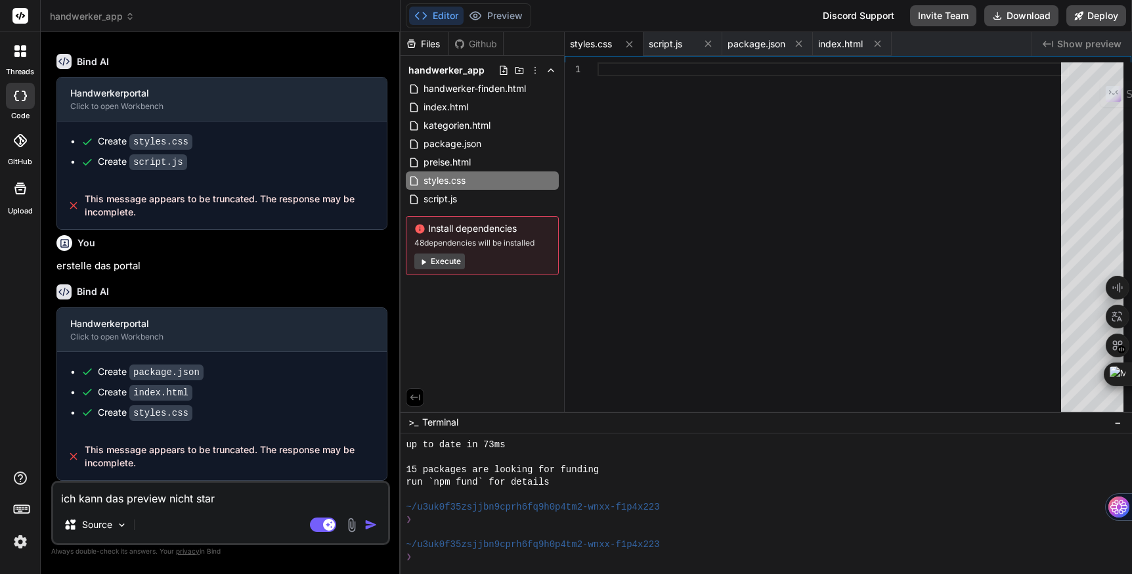
type textarea "x"
type textarea "ich kann das preview nicht starte"
type textarea "x"
type textarea "ich kann das preview nicht starten"
type textarea "x"
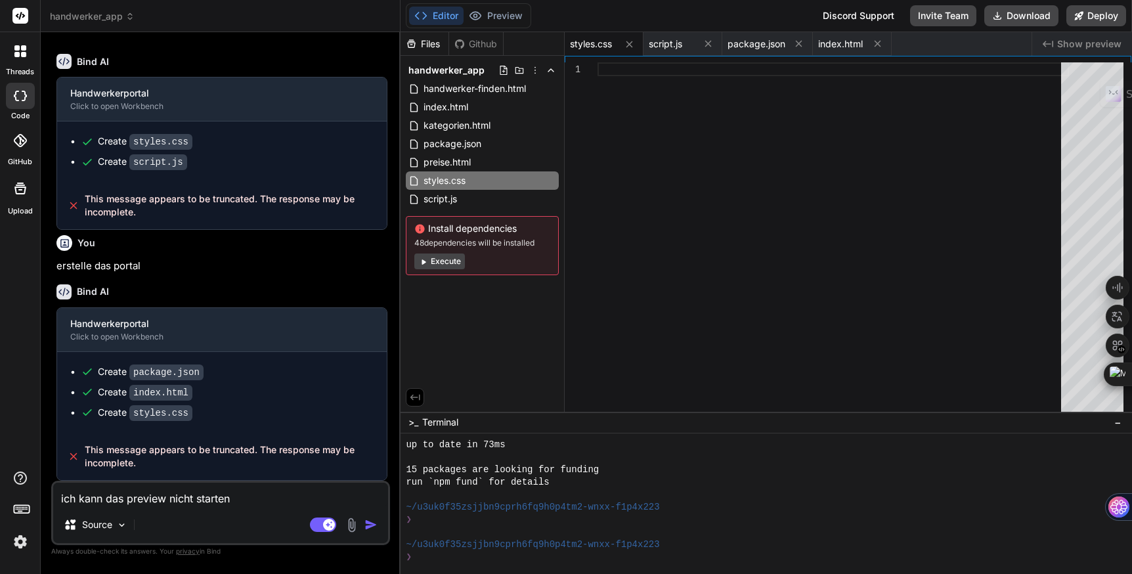
type textarea "ich kann das preview nicht starten."
type textarea "x"
type textarea "ich kann das preview nicht starten."
type textarea "x"
type textarea "ich kann das preview nicht starten. h"
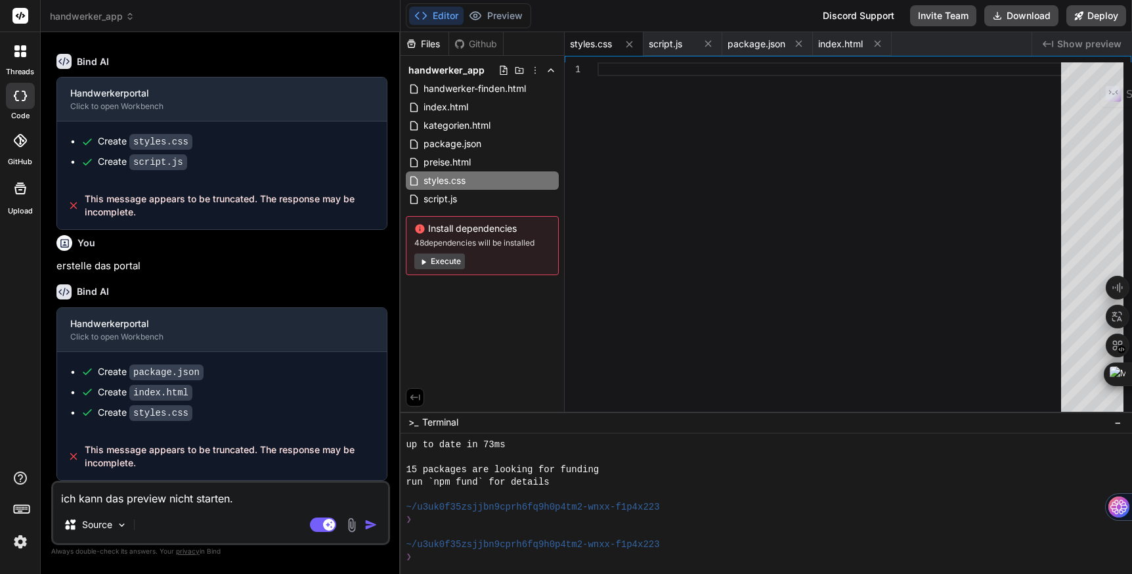
type textarea "x"
type textarea "ich kann das preview nicht starten. hi"
type textarea "x"
type textarea "ich kann das preview nicht starten. hil"
type textarea "x"
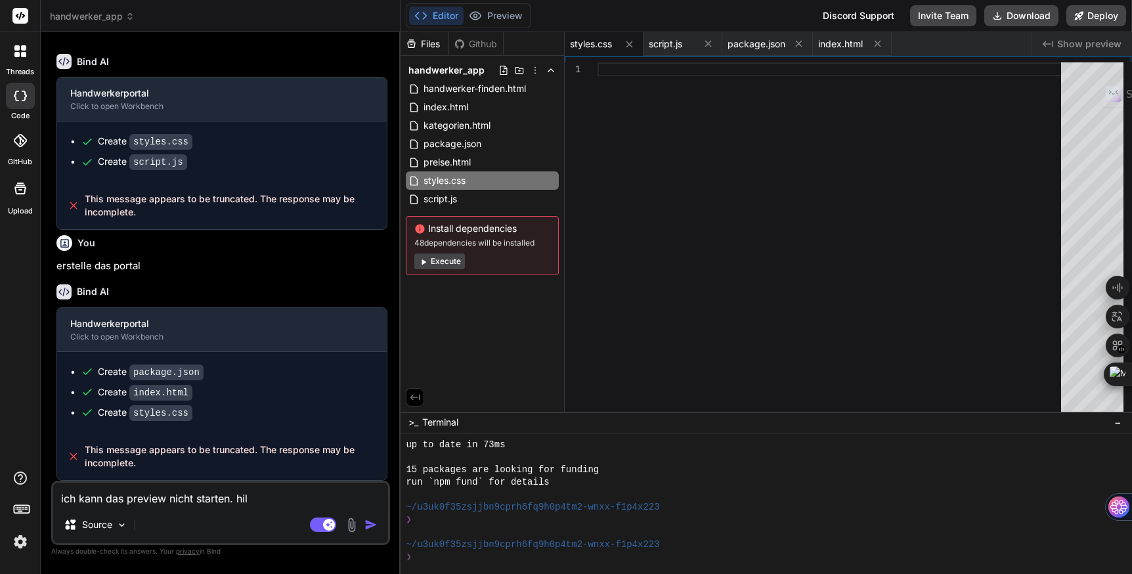
type textarea "ich kann das preview nicht starten. hilf"
type textarea "x"
type textarea "ich kann das preview nicht starten. hilf"
type textarea "x"
type textarea "ich kann das preview nicht starten. hilf m"
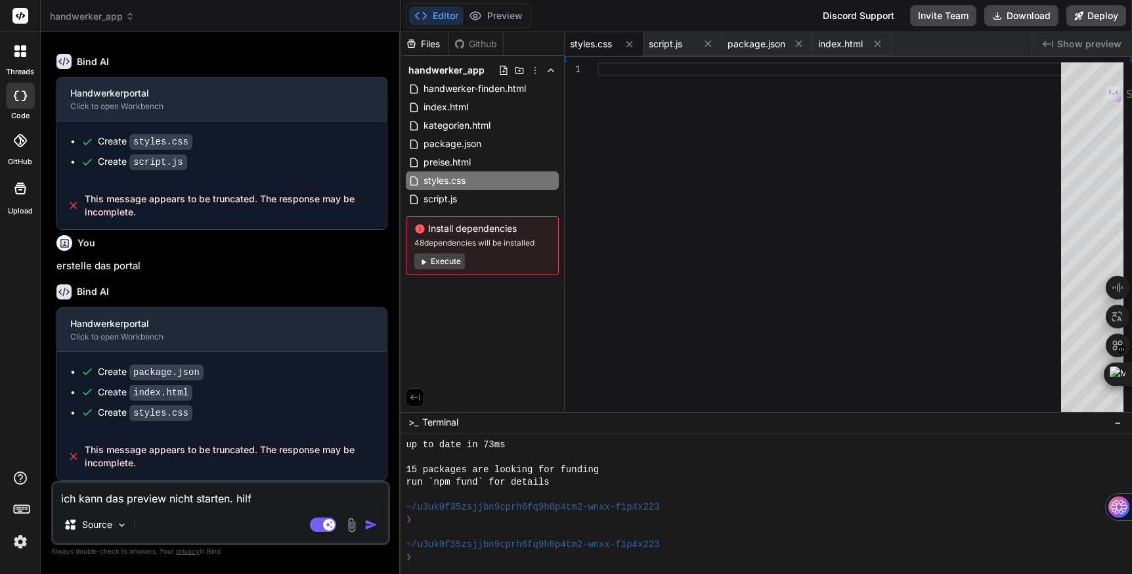
type textarea "x"
type textarea "ich kann das preview nicht starten. hilf mi"
type textarea "x"
type textarea "ich kann das preview nicht starten. hilf mir"
type textarea "x"
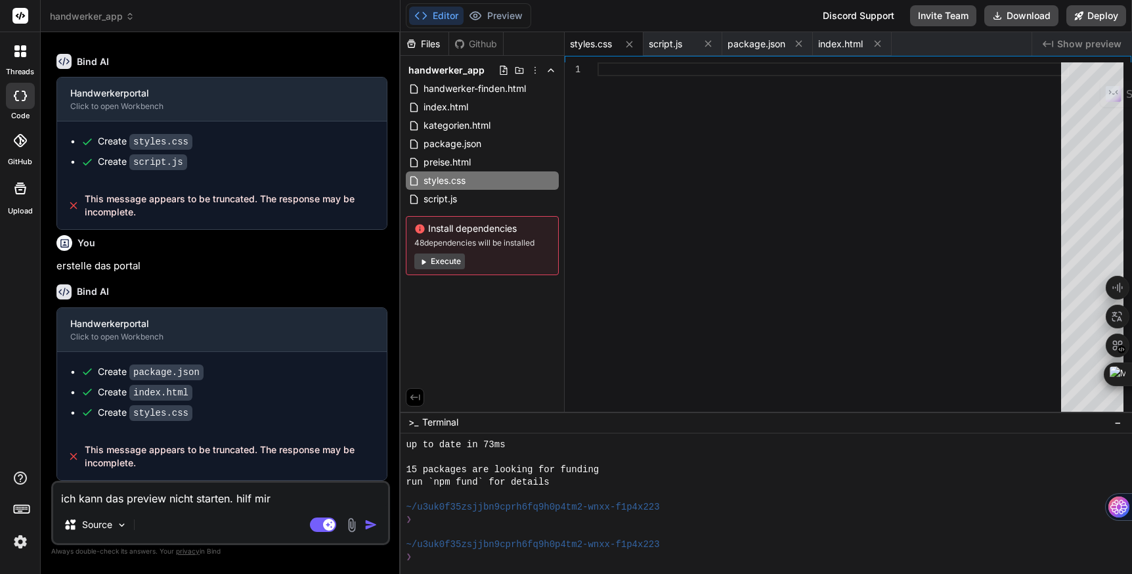
type textarea "ich kann das preview nicht starten. hilf mir"
type textarea "x"
type textarea "ich kann das preview nicht starten. hilf mir a"
type textarea "x"
type textarea "ich kann das preview nicht starten. hilf mir al"
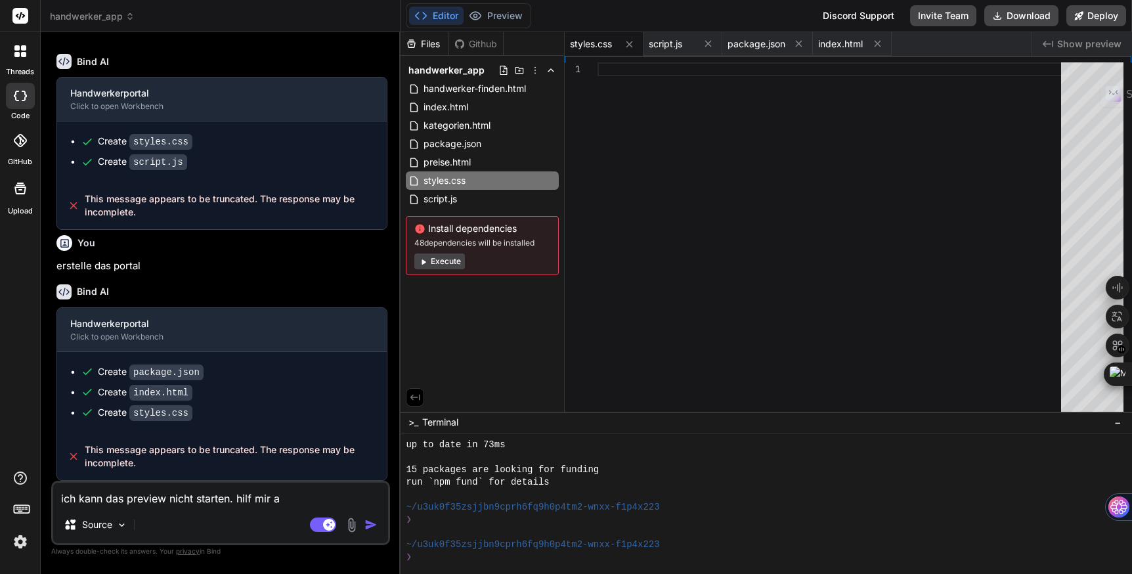
type textarea "x"
type textarea "ich kann das preview nicht starten. hilf mir all"
type textarea "x"
type textarea "ich kann das preview nicht starten. hilf mir alle"
type textarea "x"
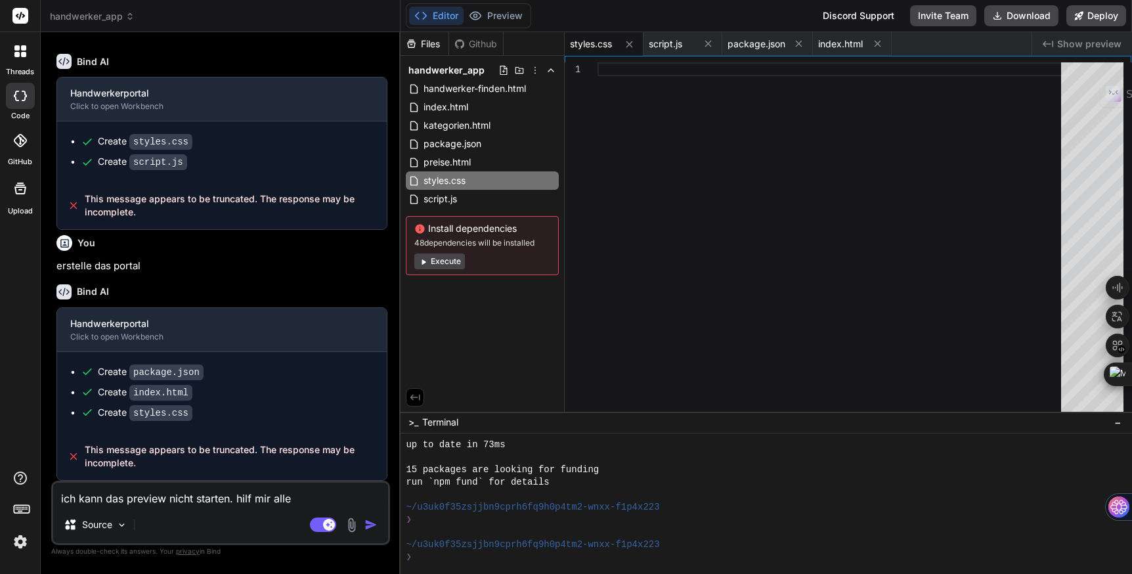
type textarea "ich kann das preview nicht starten. hilf mir alles"
type textarea "x"
type textarea "ich kann das preview nicht starten. hilf mir alles"
type textarea "x"
type textarea "ich kann das preview nicht starten. hilf mir alles r"
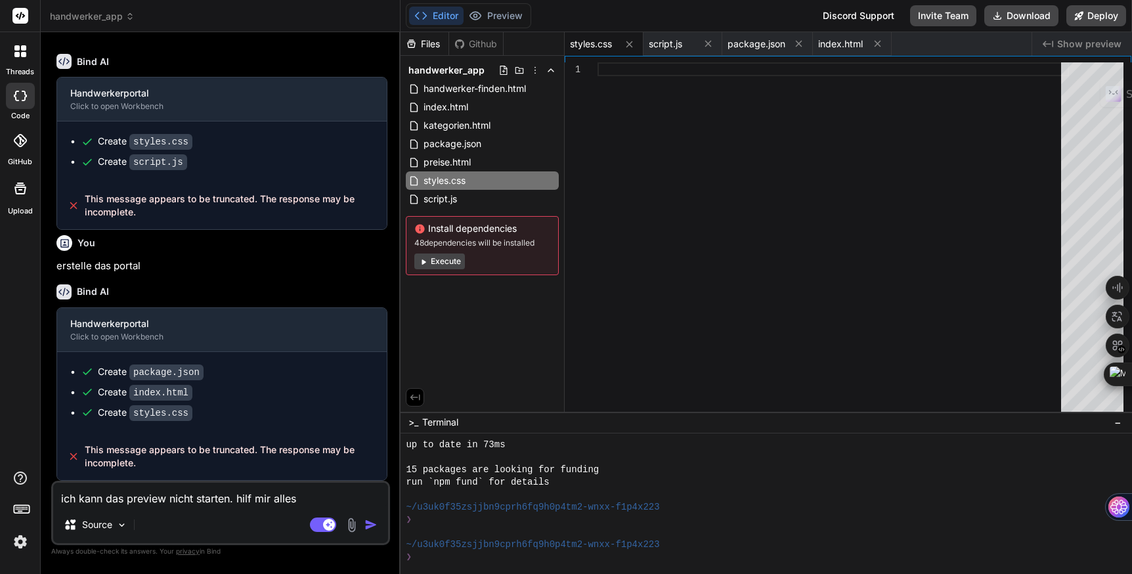
type textarea "x"
type textarea "ich kann das preview nicht starten. hilf mir alles ri"
type textarea "x"
type textarea "ich kann das preview nicht starten. hilf mir alles ric"
type textarea "x"
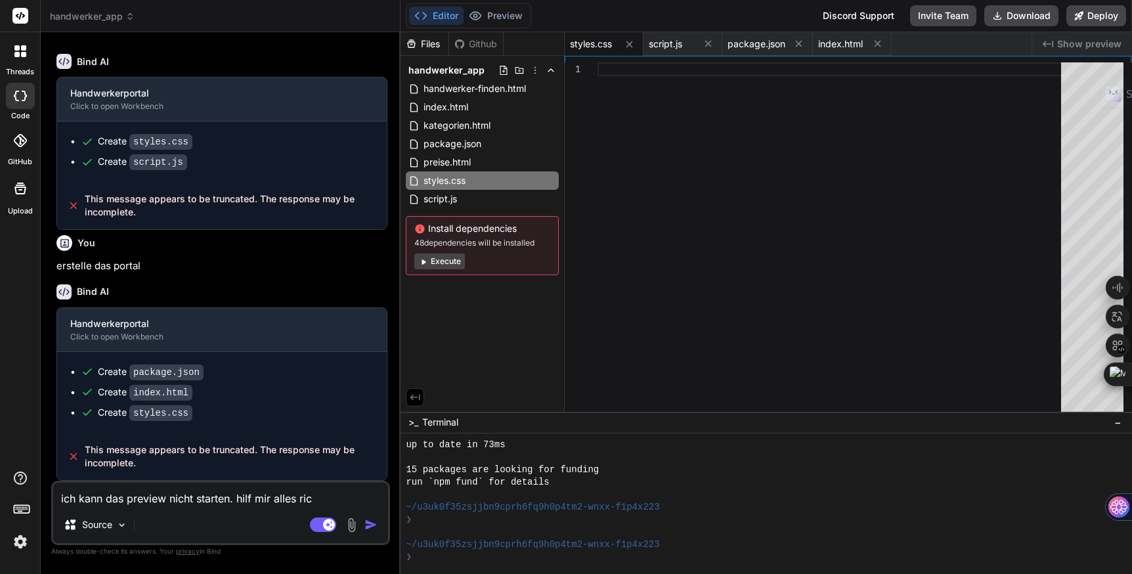
type textarea "ich kann das preview nicht starten. hilf mir alles rich"
type textarea "x"
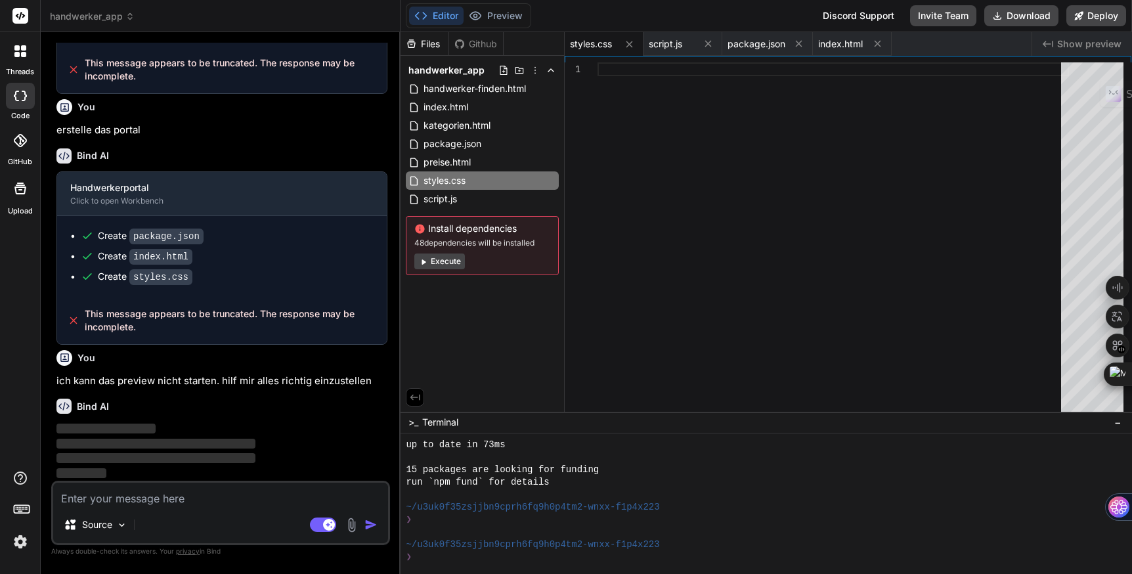
scroll to position [1801, 0]
click at [456, 263] on button "Execute" at bounding box center [439, 261] width 51 height 16
click at [483, 559] on div "❯" at bounding box center [760, 557] width 708 height 12
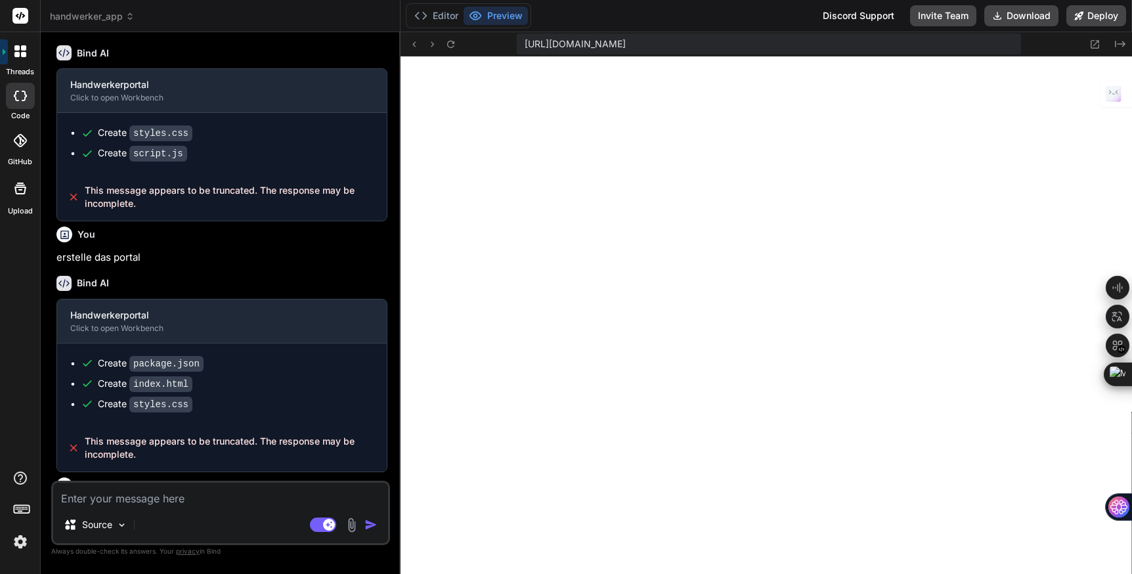
scroll to position [1779, 0]
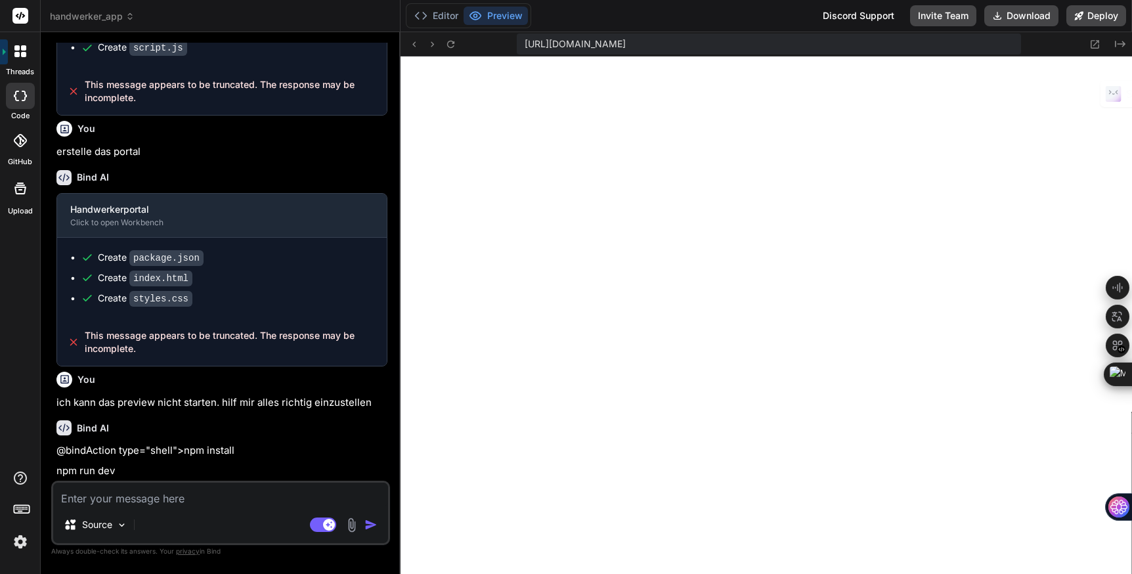
click at [103, 496] on textarea at bounding box center [220, 495] width 335 height 24
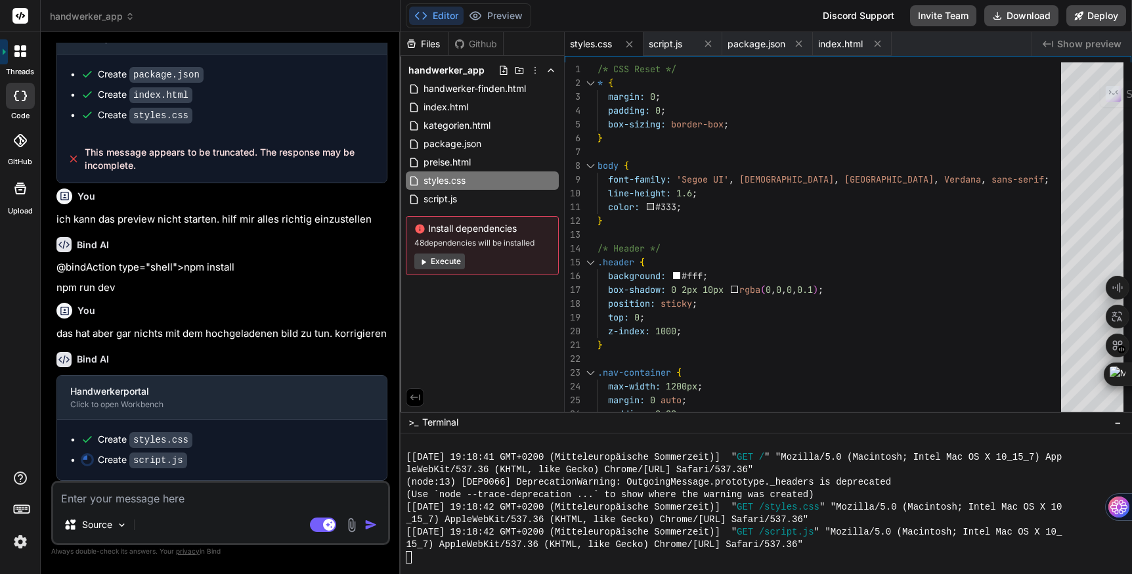
scroll to position [1961, 0]
click at [18, 539] on img at bounding box center [20, 541] width 22 height 22
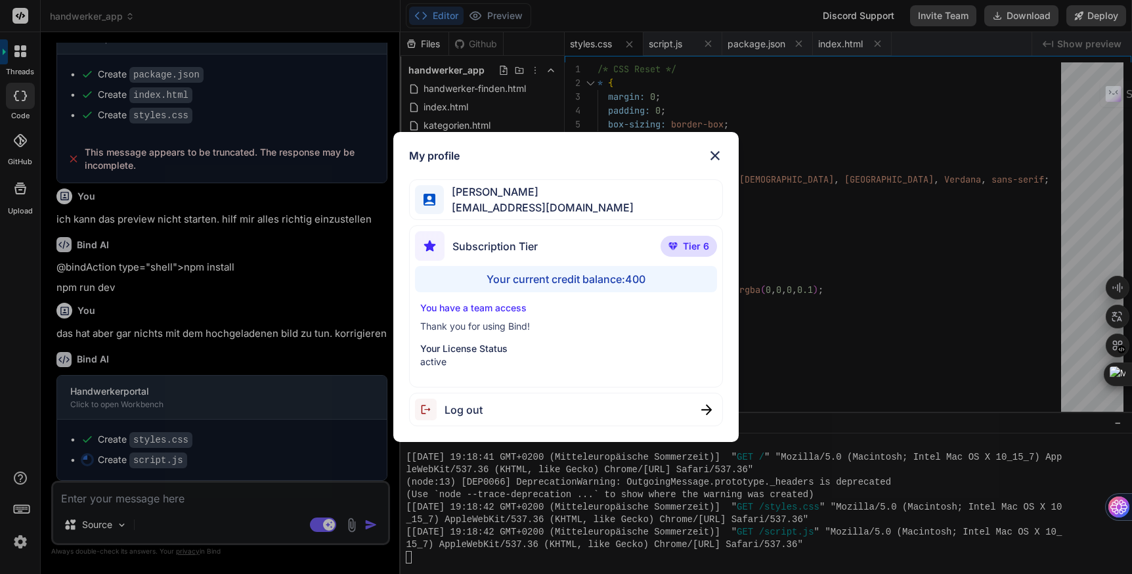
click at [563, 277] on div "Your current credit balance: 400" at bounding box center [566, 279] width 303 height 26
click at [710, 156] on img at bounding box center [715, 156] width 16 height 16
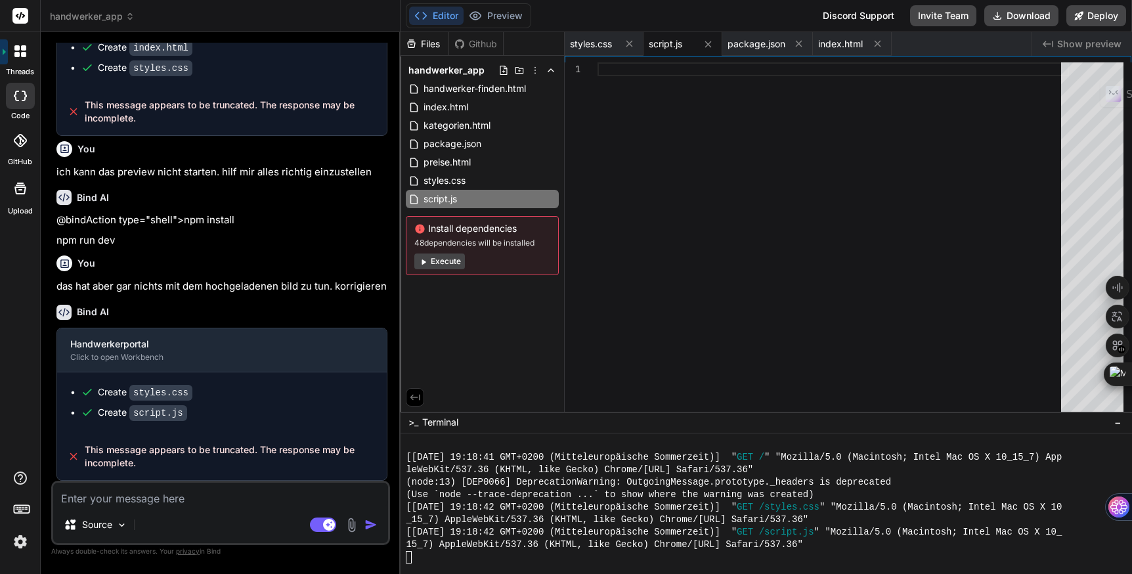
scroll to position [2008, 0]
click at [446, 265] on button "Execute" at bounding box center [439, 261] width 51 height 16
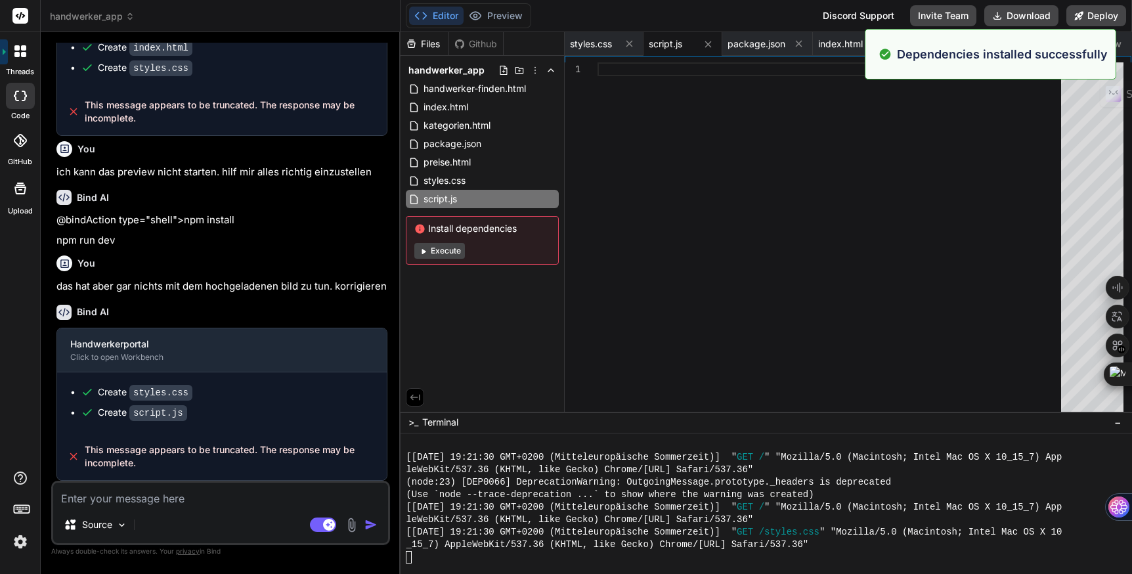
scroll to position [2857, 0]
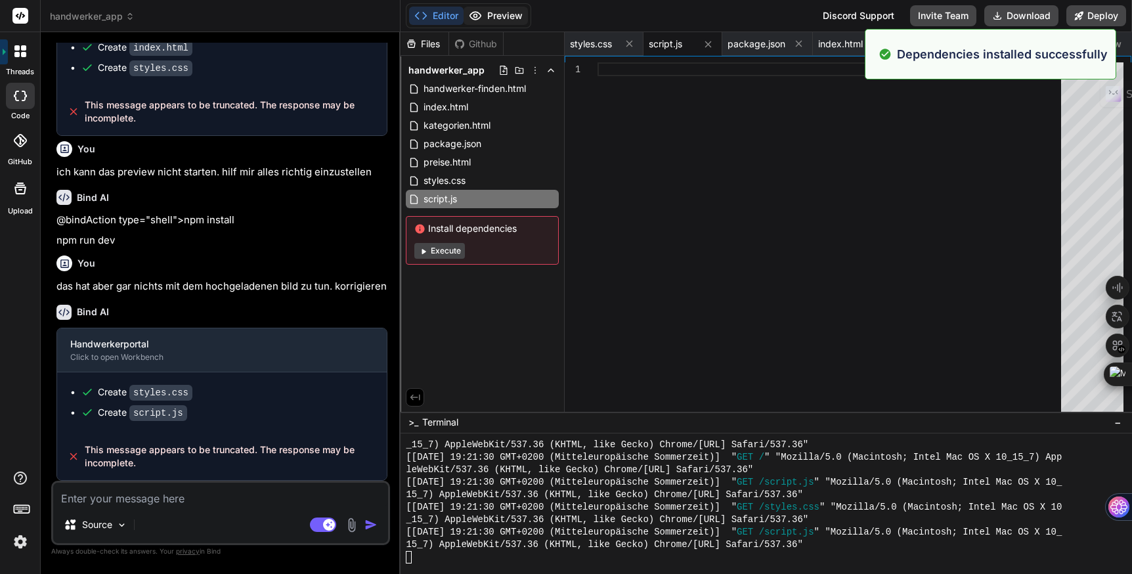
click at [506, 14] on button "Preview" at bounding box center [496, 16] width 64 height 18
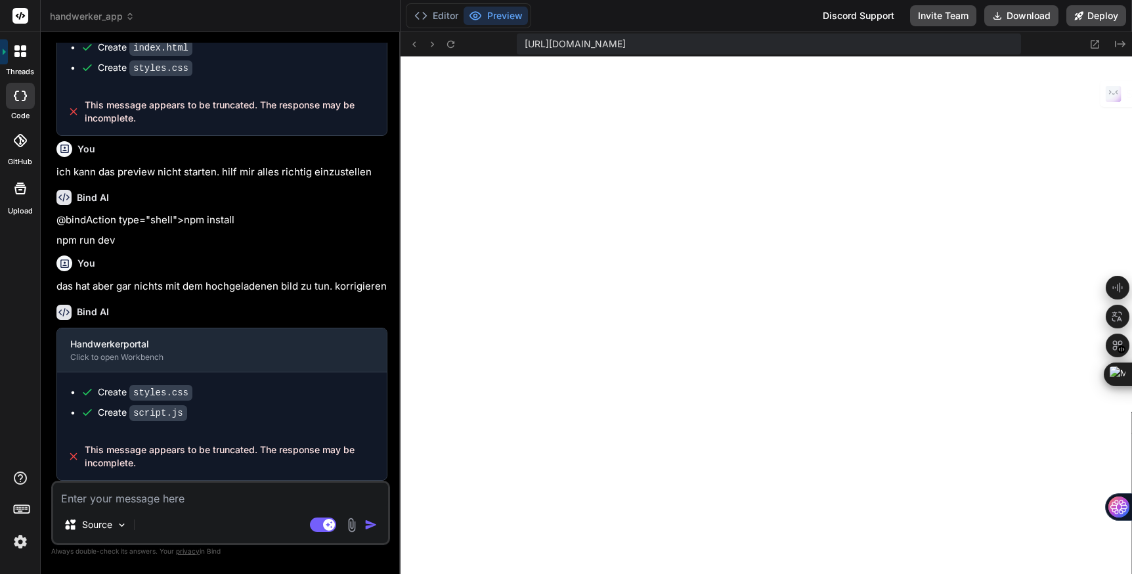
scroll to position [3119, 0]
click at [447, 20] on button "Editor" at bounding box center [436, 16] width 54 height 18
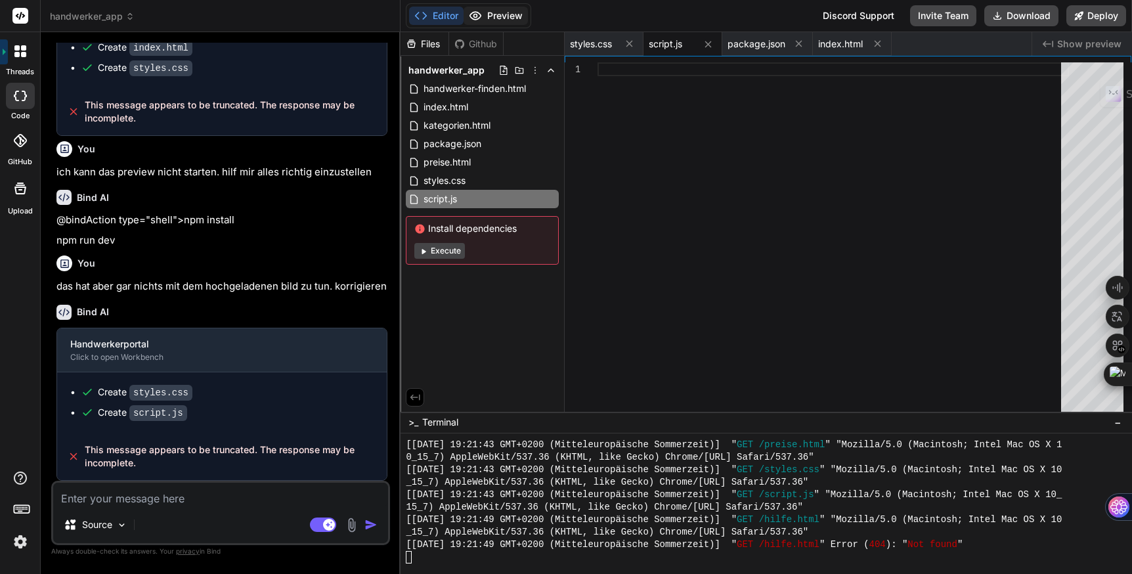
click at [506, 18] on button "Preview" at bounding box center [496, 16] width 64 height 18
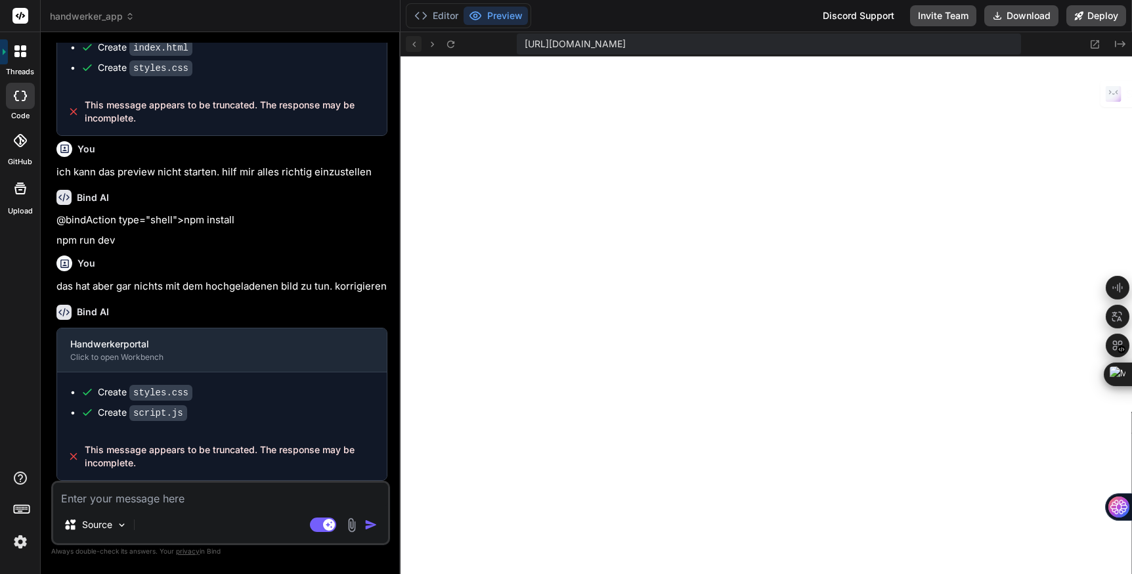
click at [413, 48] on icon at bounding box center [413, 44] width 11 height 11
click at [449, 40] on icon at bounding box center [450, 44] width 11 height 11
click at [448, 49] on icon at bounding box center [450, 44] width 11 height 11
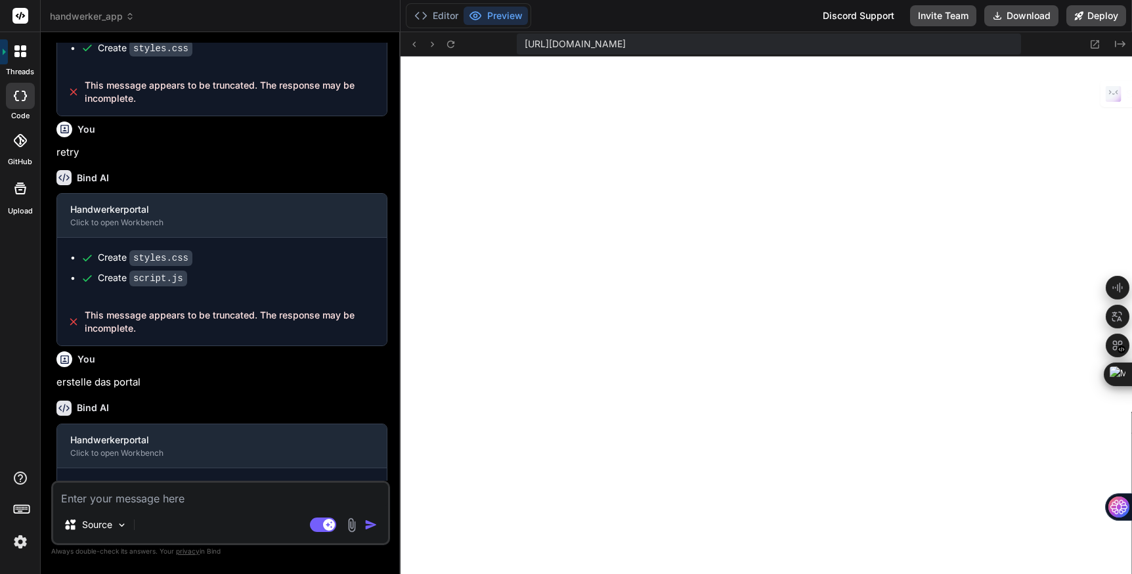
scroll to position [1494, 0]
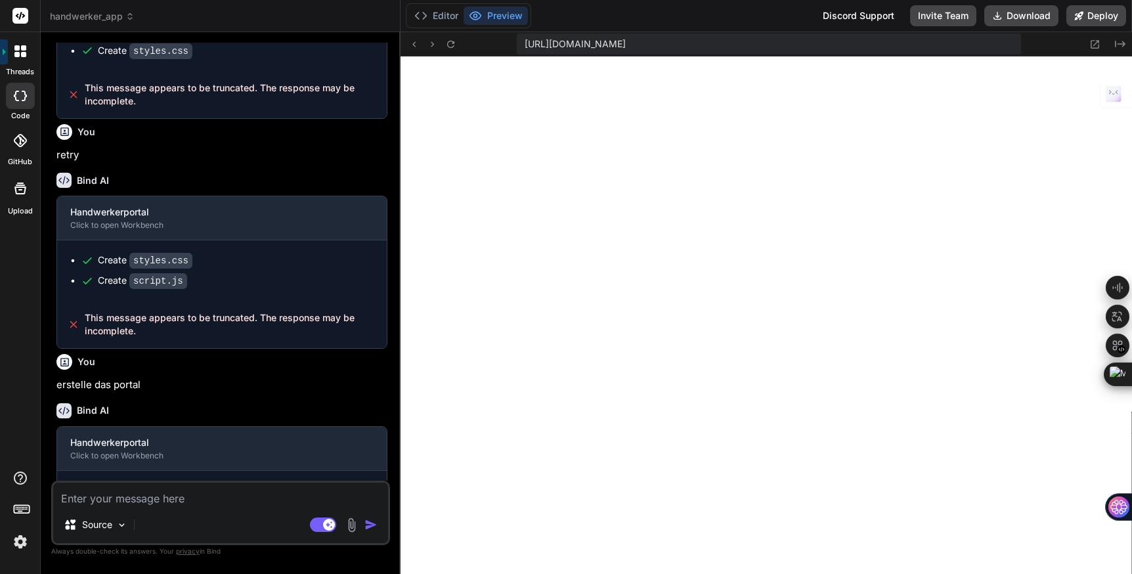
click at [116, 16] on span "handwerker_app" at bounding box center [92, 16] width 85 height 13
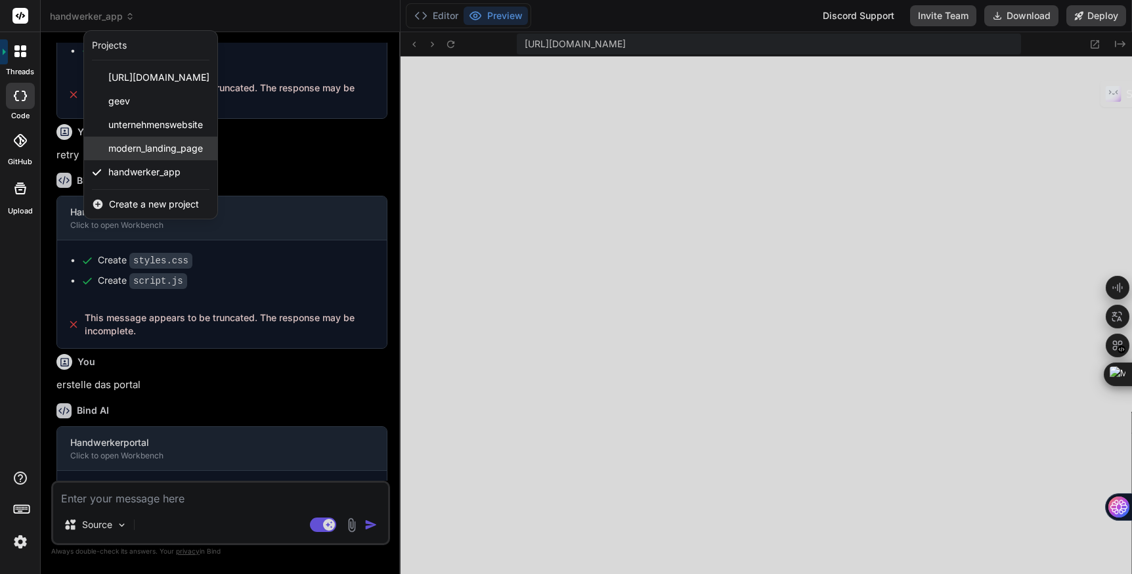
click at [149, 150] on span "modern_landing_page" at bounding box center [155, 148] width 95 height 13
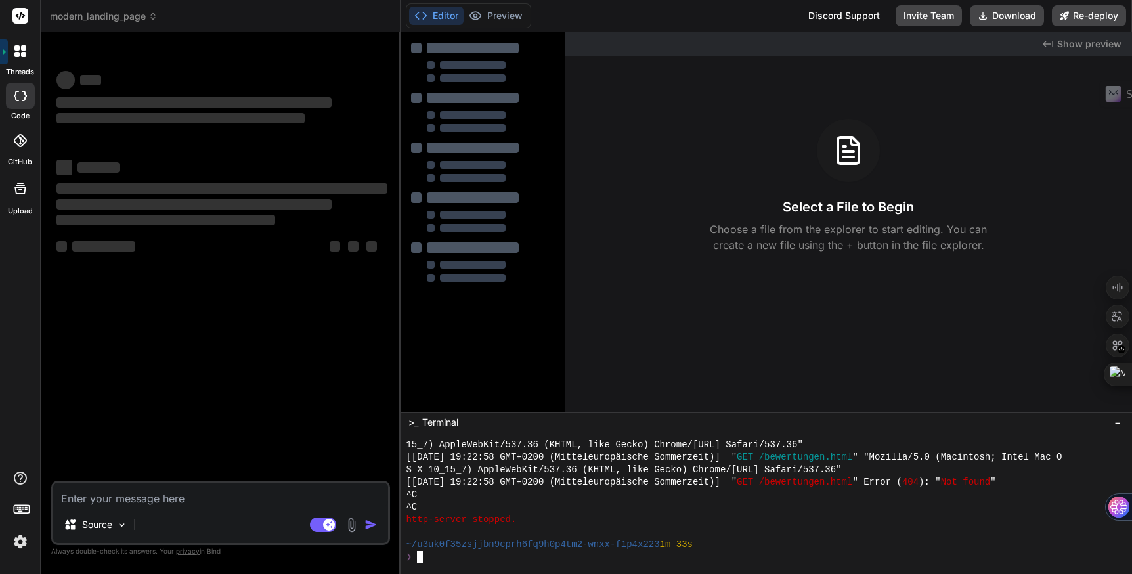
click at [106, 20] on span "modern_landing_page" at bounding box center [104, 16] width 108 height 13
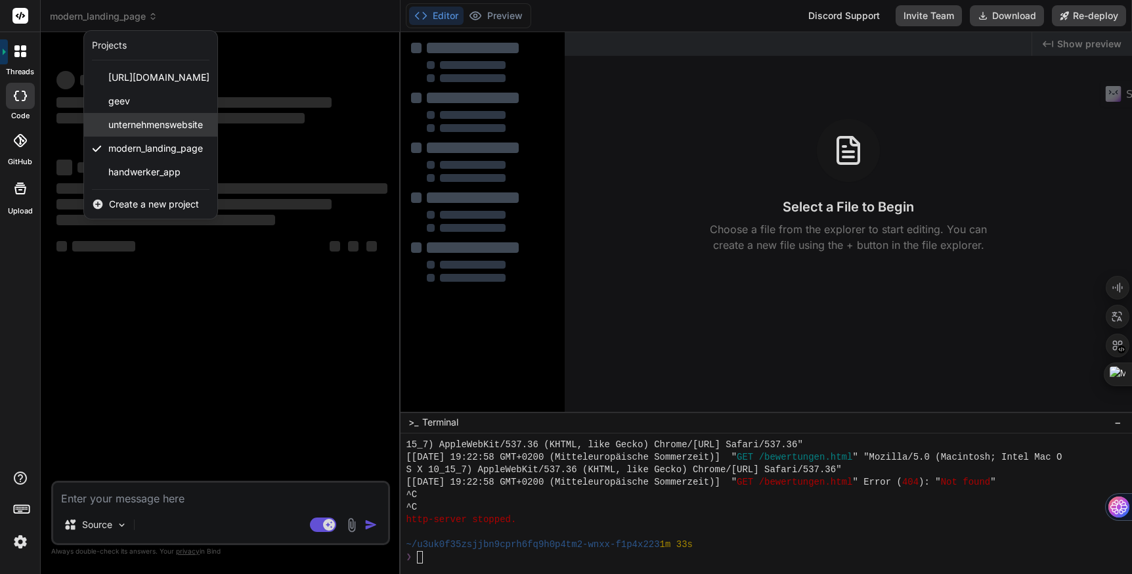
click at [112, 123] on span "unternehmenswebsite" at bounding box center [155, 124] width 95 height 13
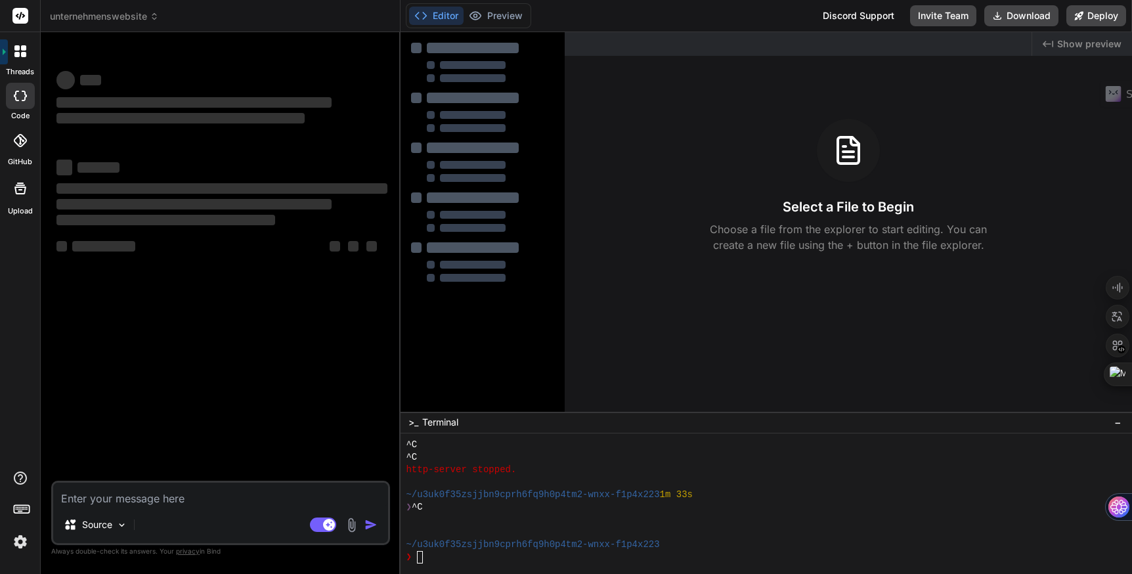
scroll to position [3979, 0]
click at [123, 14] on span "unternehmenswebsite" at bounding box center [104, 16] width 109 height 13
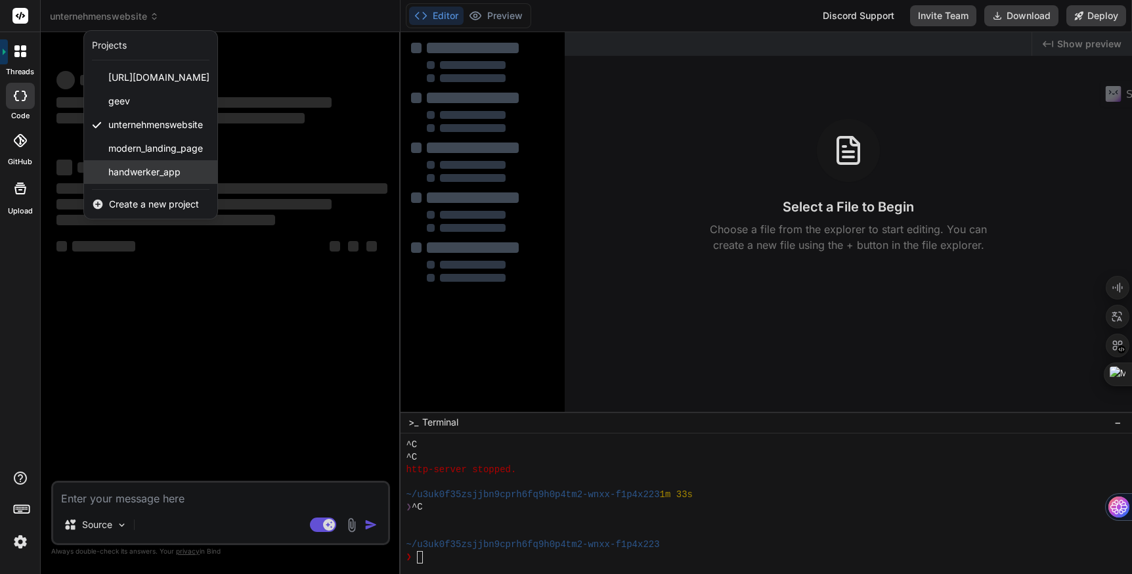
click at [127, 175] on span "handwerker_app" at bounding box center [144, 171] width 72 height 13
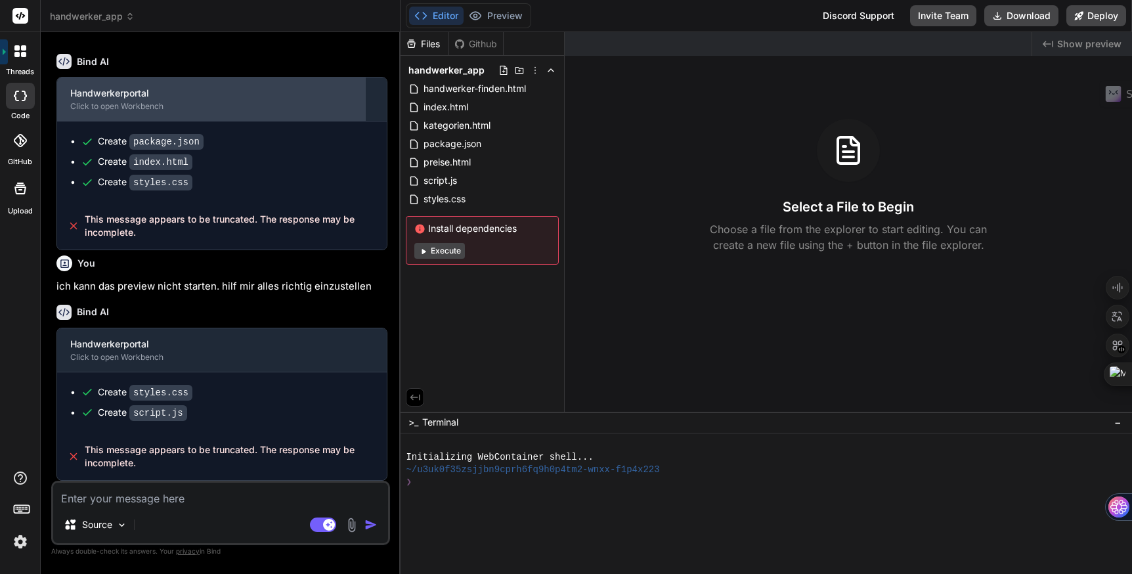
scroll to position [970, 0]
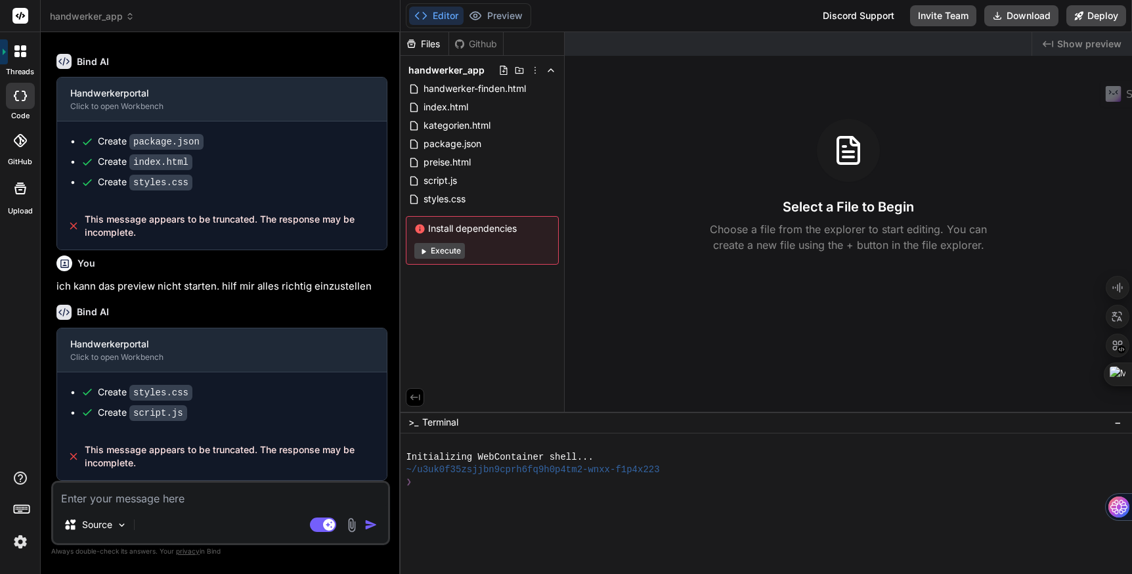
click at [639, 335] on div "Created with Pixso. Show preview Select a File to Begin Choose a file from the …" at bounding box center [848, 221] width 567 height 379
click at [441, 254] on button "Execute" at bounding box center [439, 251] width 51 height 16
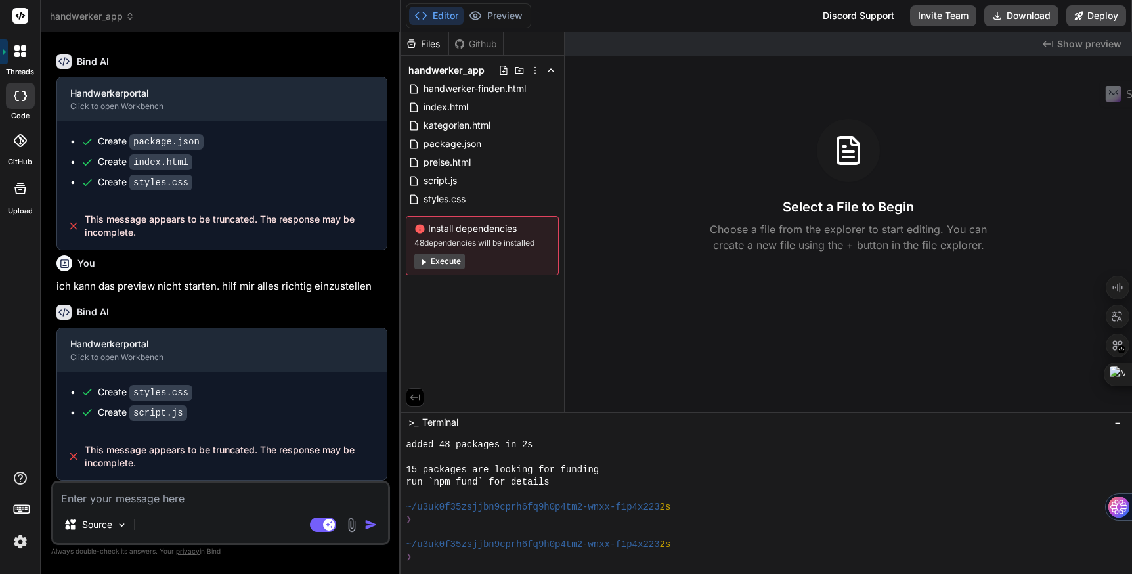
scroll to position [112, 0]
type textarea "x"
